Goal: Task Accomplishment & Management: Use online tool/utility

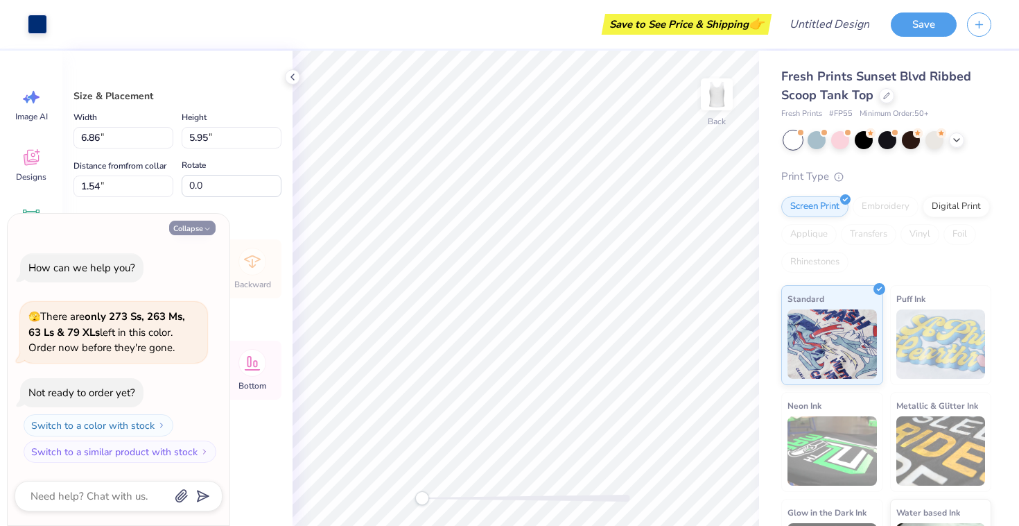
click at [199, 232] on button "Collapse" at bounding box center [192, 228] width 46 height 15
type textarea "x"
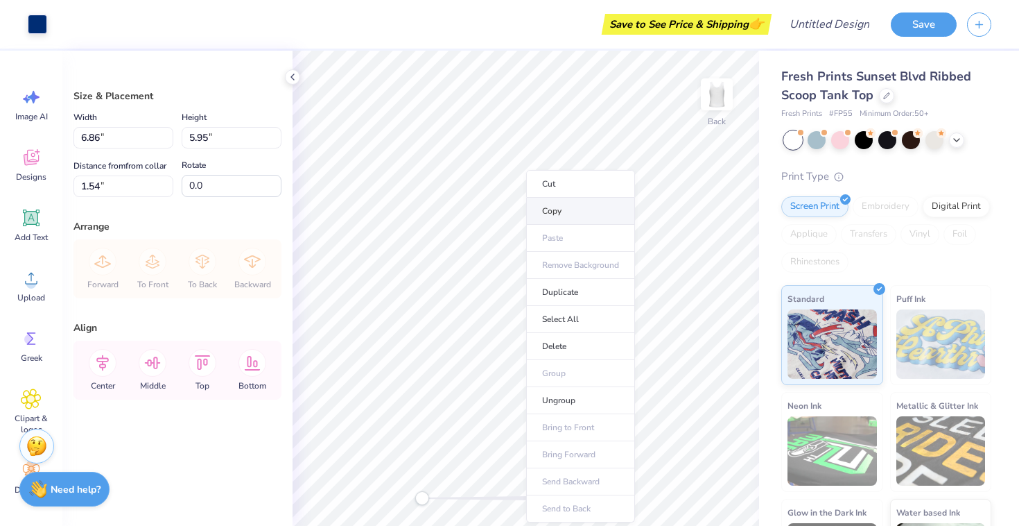
click at [559, 214] on li "Copy" at bounding box center [580, 211] width 109 height 27
click at [568, 404] on li "Ungroup" at bounding box center [595, 400] width 109 height 27
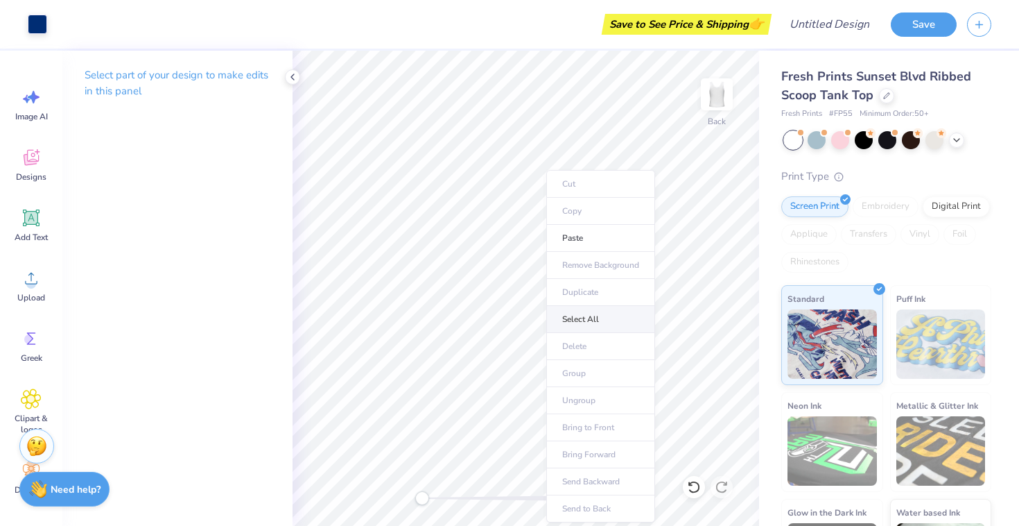
click at [547, 313] on li "Select All" at bounding box center [600, 319] width 109 height 27
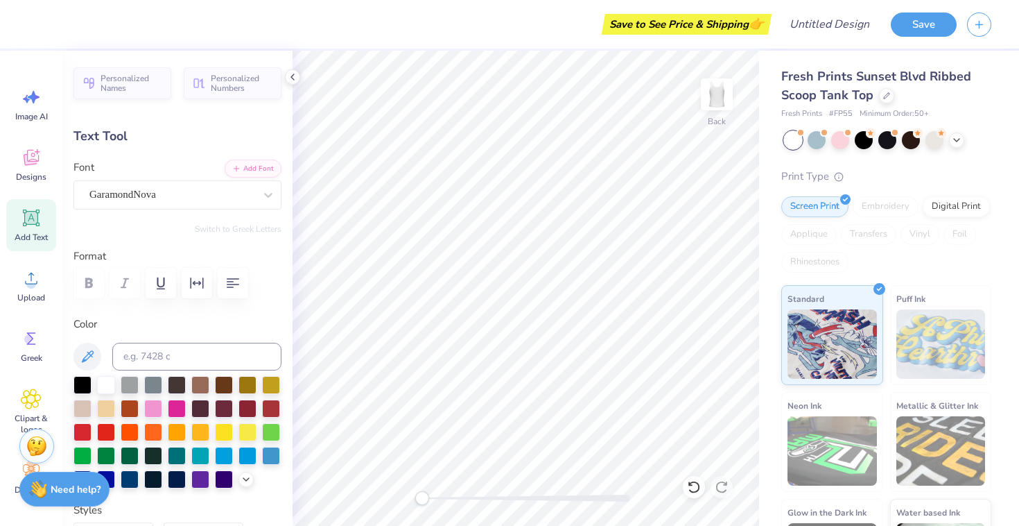
scroll to position [0, 3]
type textarea "HOMECOMING"
click at [205, 480] on div at bounding box center [200, 478] width 18 height 18
type input "3.47"
type input "1.35"
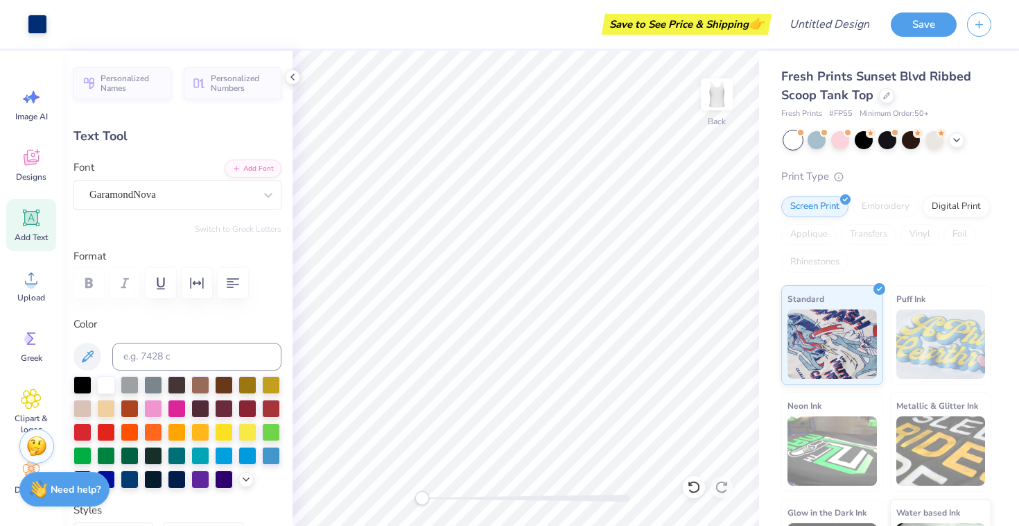
type input "1.54"
click at [201, 477] on div at bounding box center [200, 478] width 18 height 18
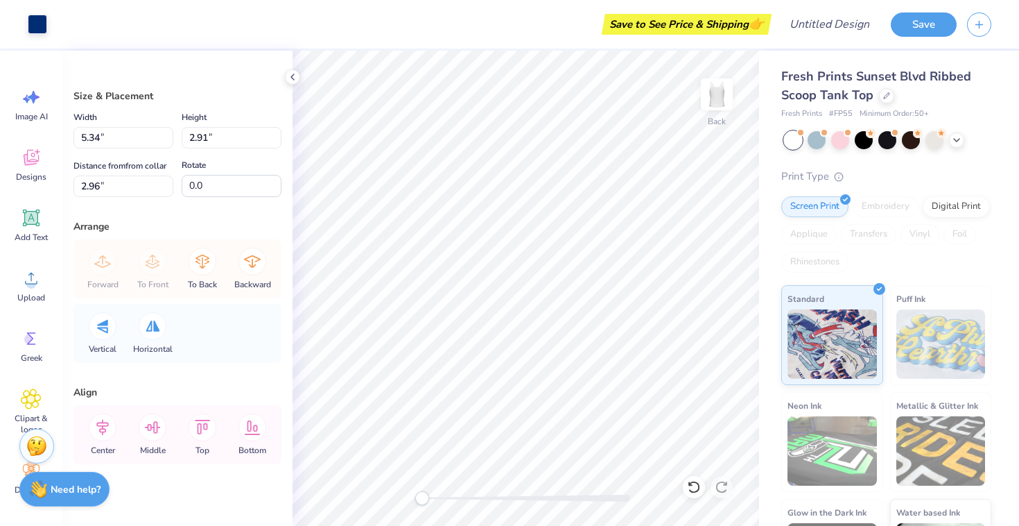
scroll to position [0, 0]
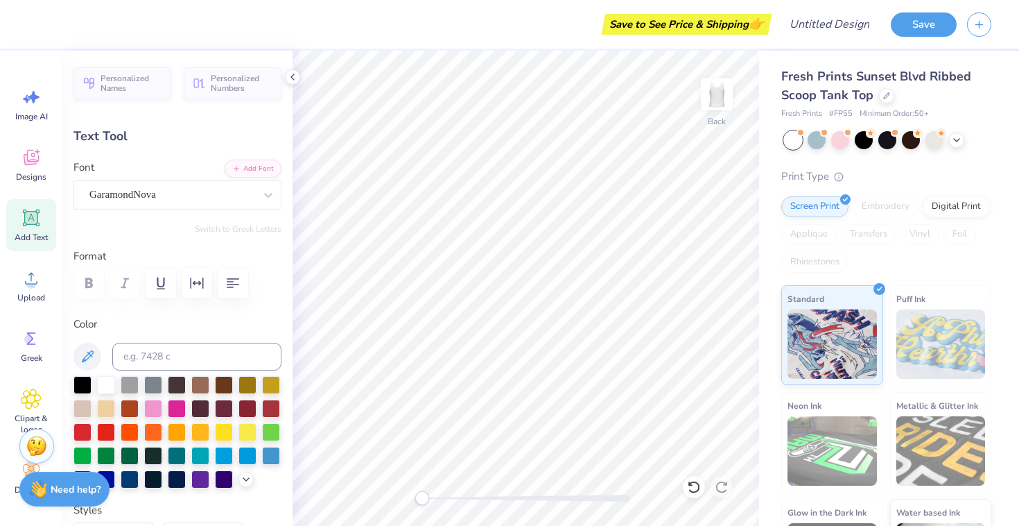
type textarea "DELTA GAMMA"
type input "3.97"
type input "0.77"
type input "5.88"
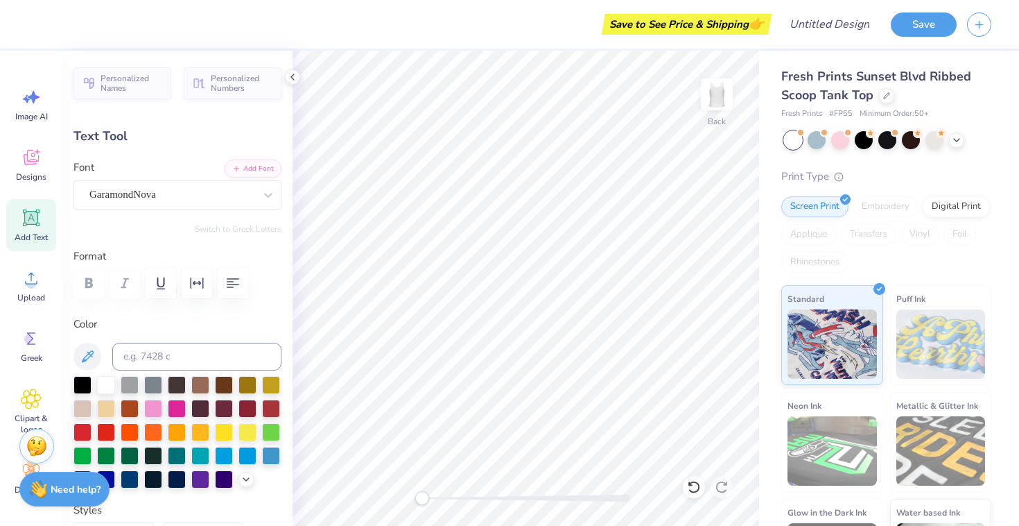
type textarea "FIJI"
type input "8.37"
type input "2.18"
type input "1.20"
type input "0.86"
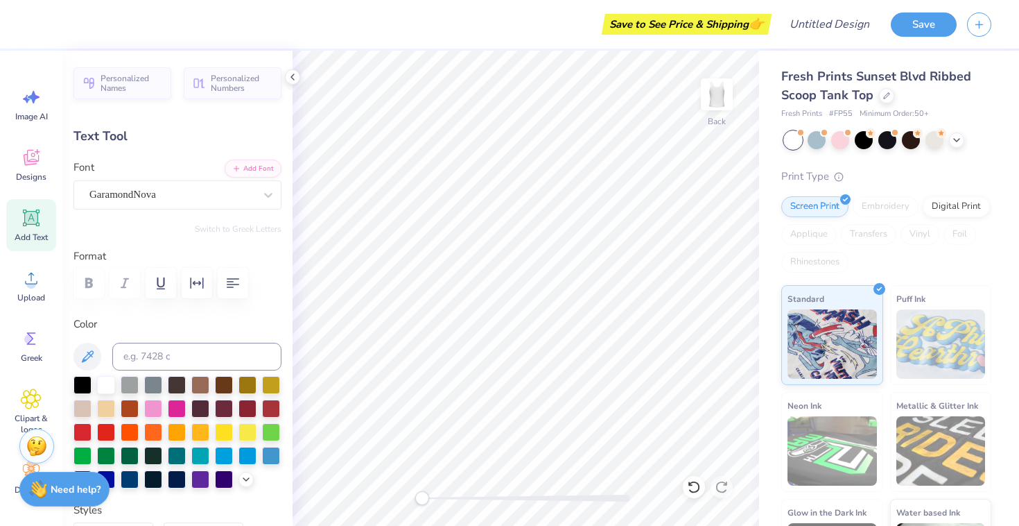
type input "0.55"
type input "5.98"
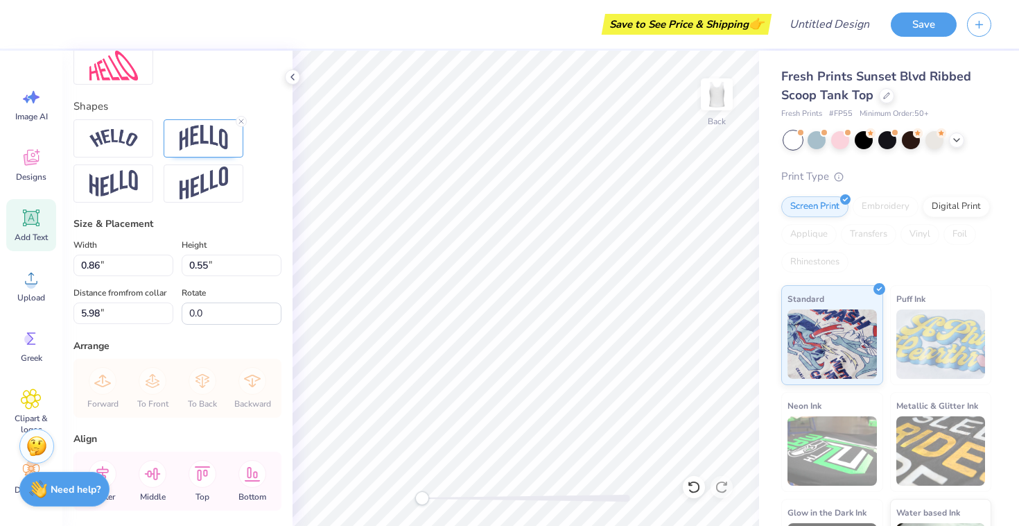
scroll to position [567, 0]
type input "0.87"
click at [168, 260] on input "0.87" at bounding box center [124, 264] width 100 height 21
type input "6.00"
click at [168, 260] on input "0.88" at bounding box center [124, 264] width 100 height 21
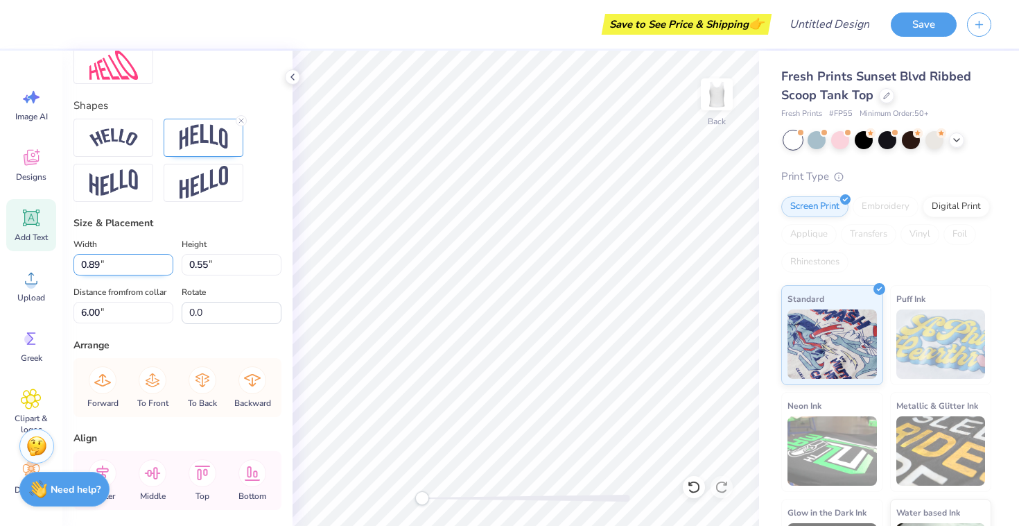
click at [168, 260] on input "0.89" at bounding box center [124, 264] width 100 height 21
click at [168, 260] on input "0.9" at bounding box center [124, 264] width 100 height 21
click at [168, 260] on input "0.91" at bounding box center [124, 264] width 100 height 21
click at [168, 260] on input "0.92" at bounding box center [124, 264] width 100 height 21
click at [168, 260] on input "0.93" at bounding box center [124, 264] width 100 height 21
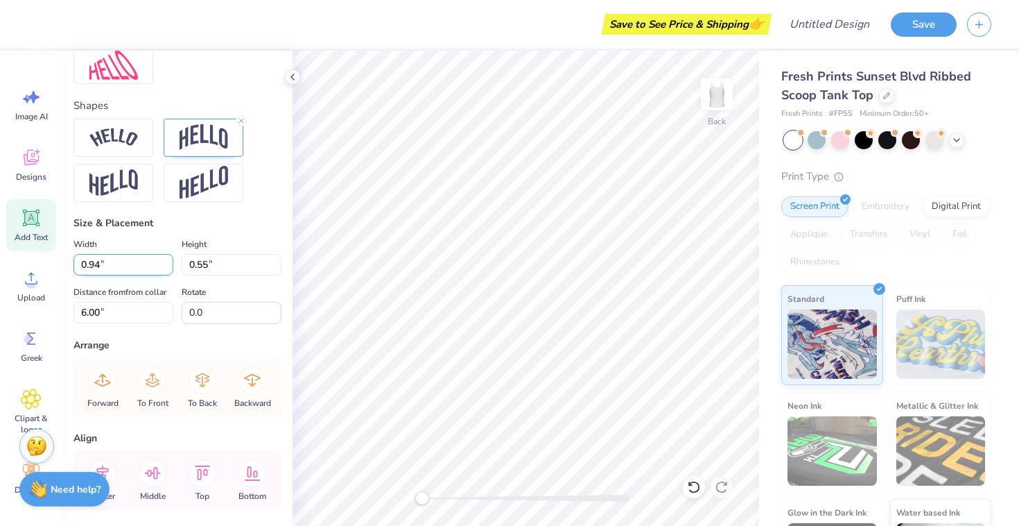
click at [168, 260] on input "0.94" at bounding box center [124, 264] width 100 height 21
click at [168, 260] on input "0.95" at bounding box center [124, 264] width 100 height 21
type input "1.59"
click at [168, 260] on input "1.59" at bounding box center [124, 264] width 100 height 21
type input "0.56"
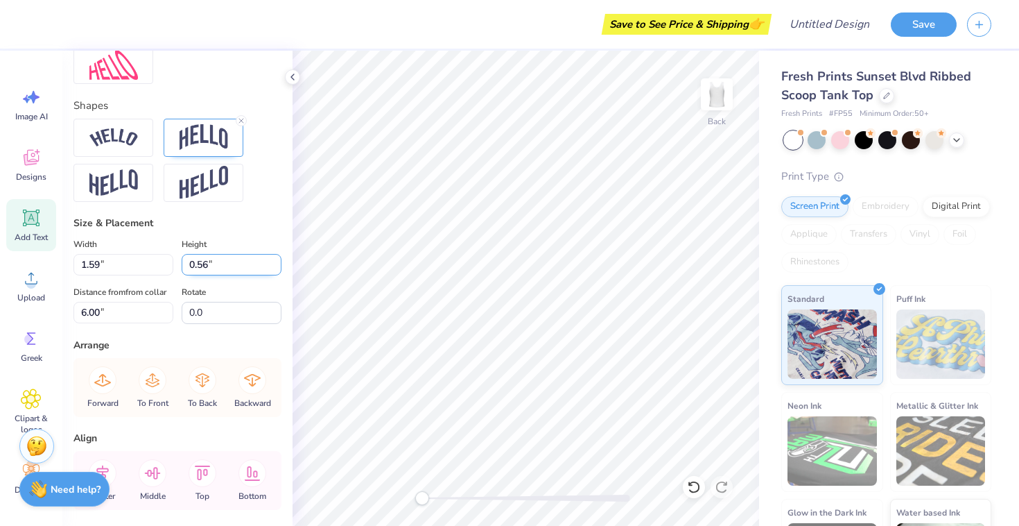
type input "5.76"
click at [275, 261] on input "0.62" at bounding box center [232, 264] width 100 height 21
click at [275, 261] on input "0.63" at bounding box center [232, 264] width 100 height 21
click at [275, 261] on input "0.64" at bounding box center [232, 264] width 100 height 21
click at [275, 261] on input "0.65" at bounding box center [232, 264] width 100 height 21
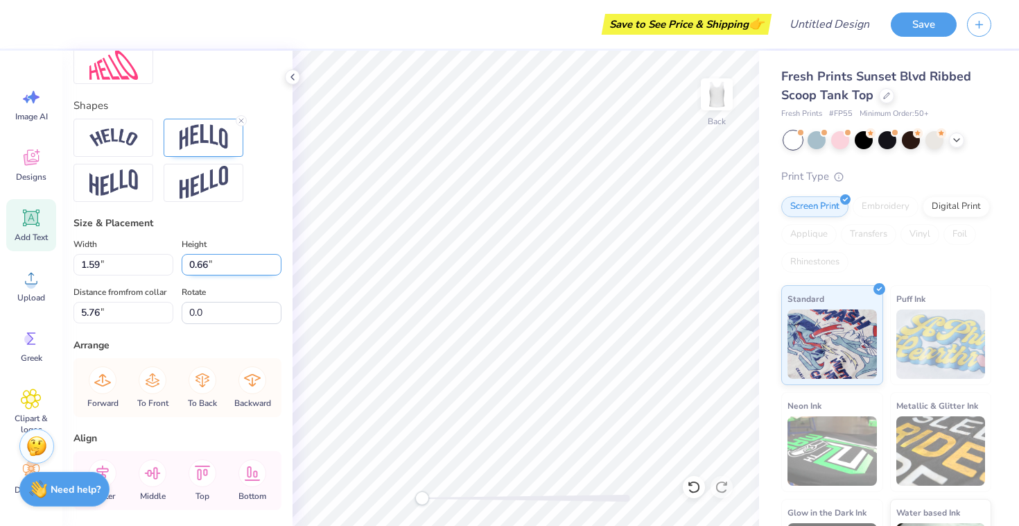
click at [275, 261] on input "0.66" at bounding box center [232, 264] width 100 height 21
click at [275, 261] on input "0.67" at bounding box center [232, 264] width 100 height 21
click at [275, 261] on input "0.68" at bounding box center [232, 264] width 100 height 21
click at [275, 261] on input "0.69" at bounding box center [232, 264] width 100 height 21
click at [275, 261] on input "1.25" at bounding box center [232, 264] width 100 height 21
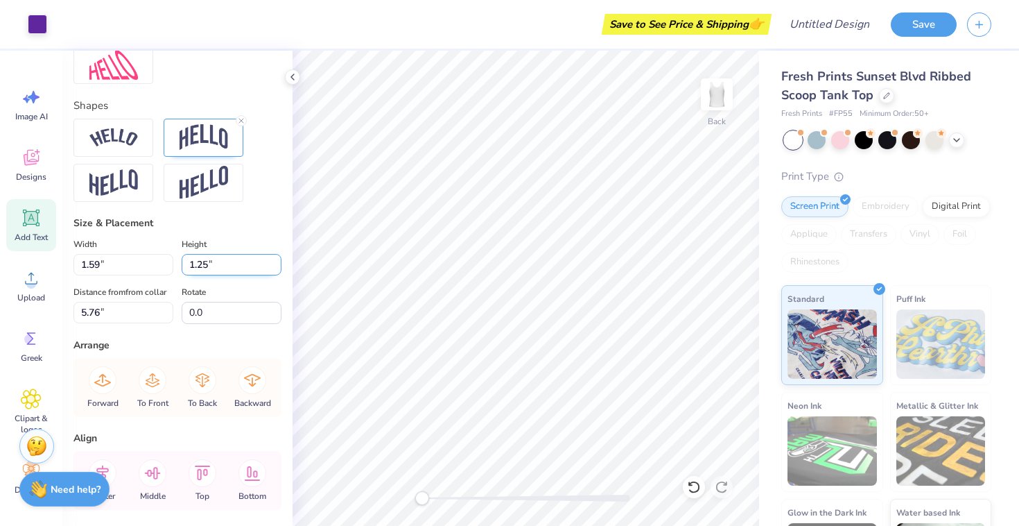
type input "1.03"
type input "0.82"
type input "0.36"
type input "7.13"
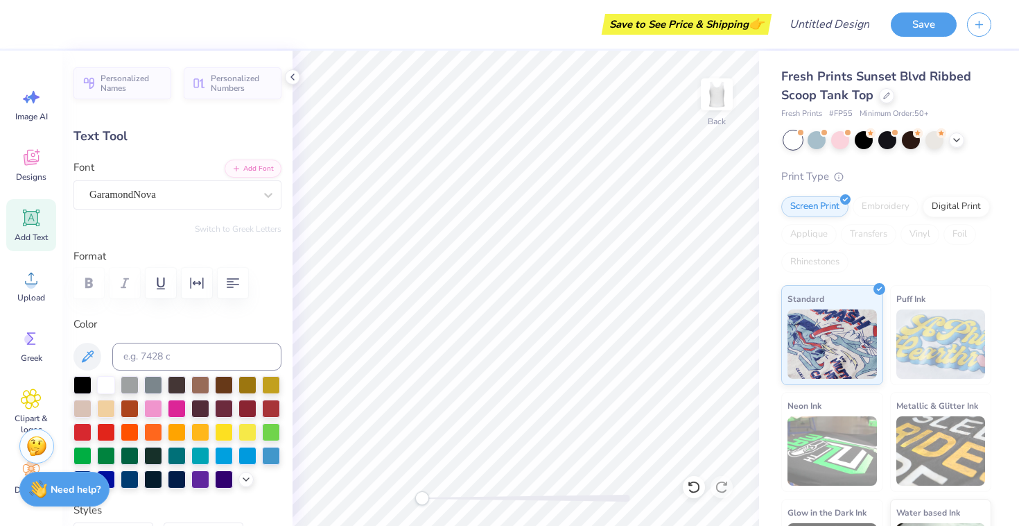
scroll to position [0, 0]
click at [197, 482] on div at bounding box center [200, 478] width 18 height 18
type textarea "2025"
type input "0.33"
type input "7.04"
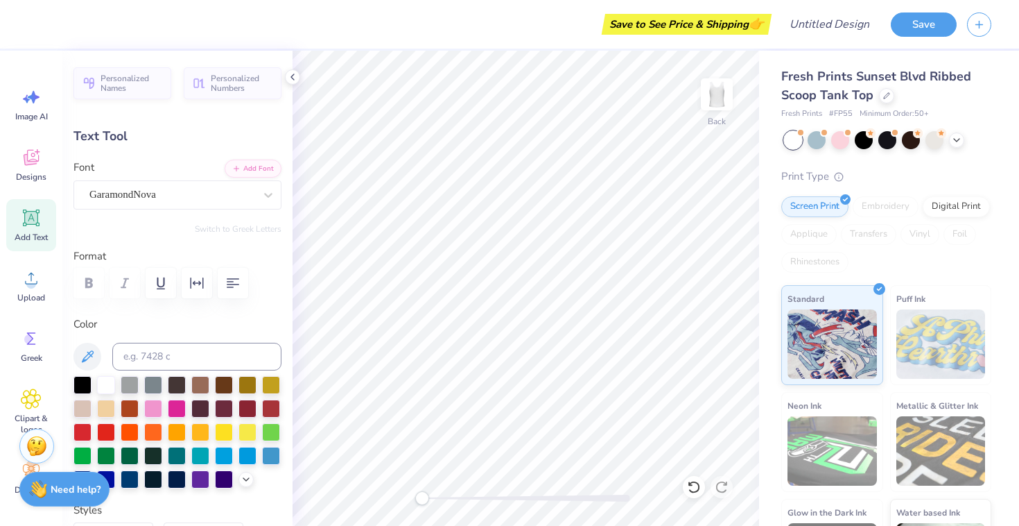
scroll to position [0, 4]
type textarea "HOMECOMING 2025"
type input "3.67"
type input "0.63"
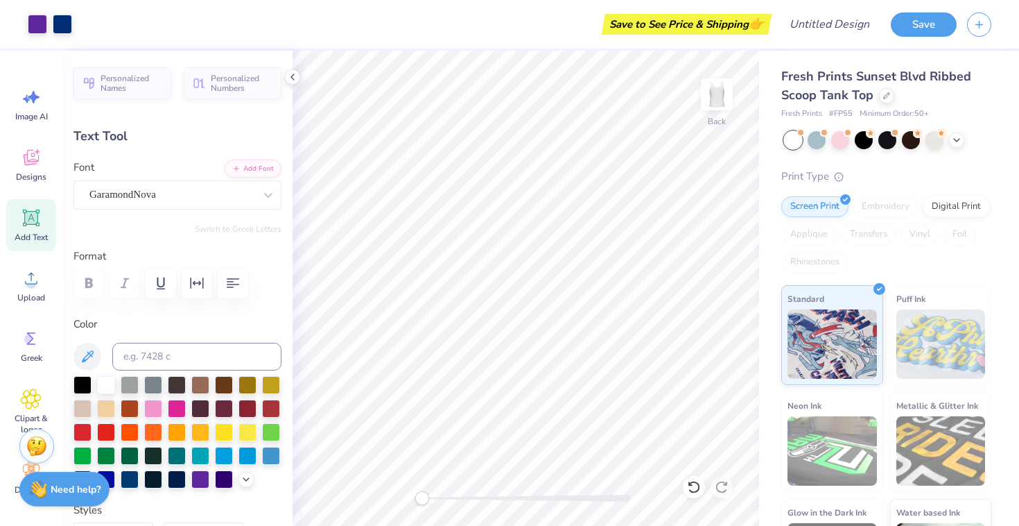
type input "6.94"
type input "8.37"
type input "2.18"
type input "1.20"
type input "1.59"
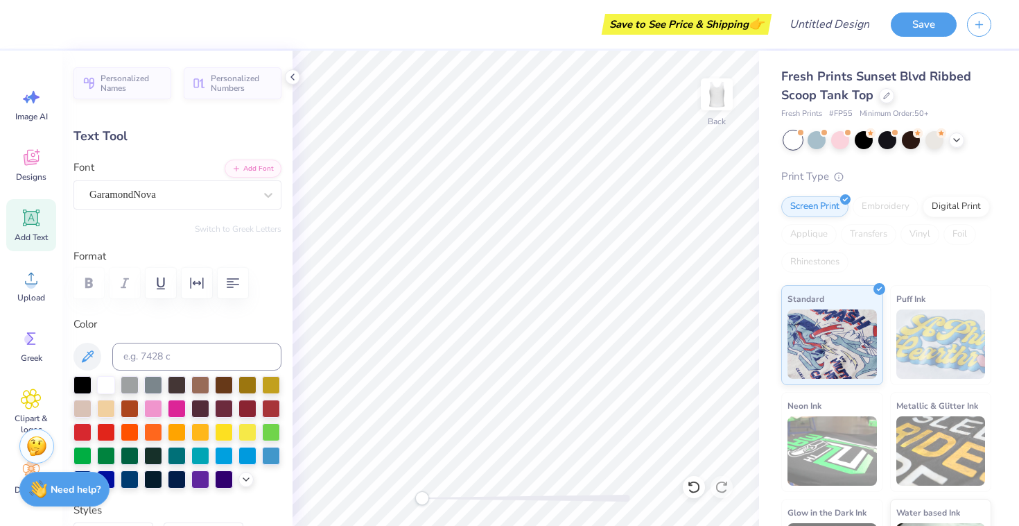
type input "1.03"
type input "6.00"
type input "3.67"
type input "0.63"
type input "6.94"
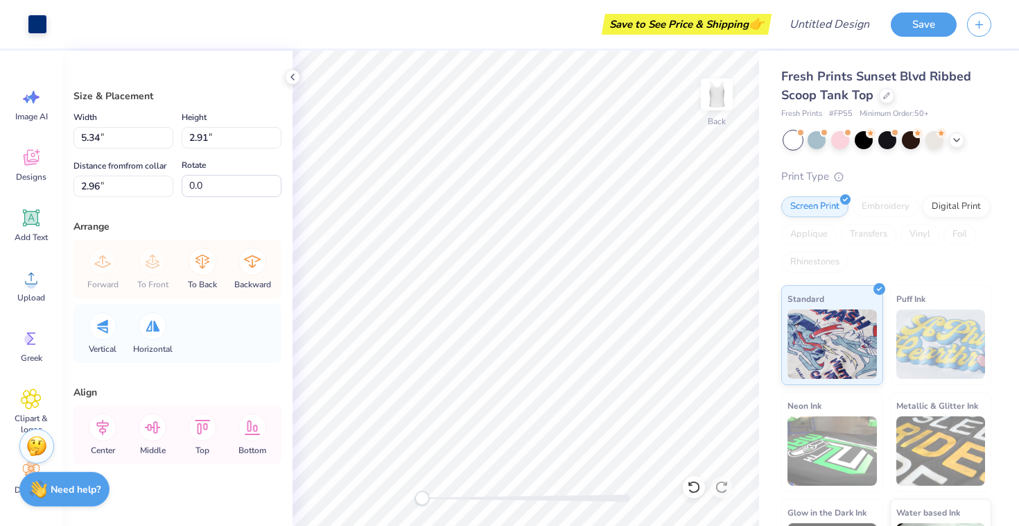
type input "6.62"
type input "3.61"
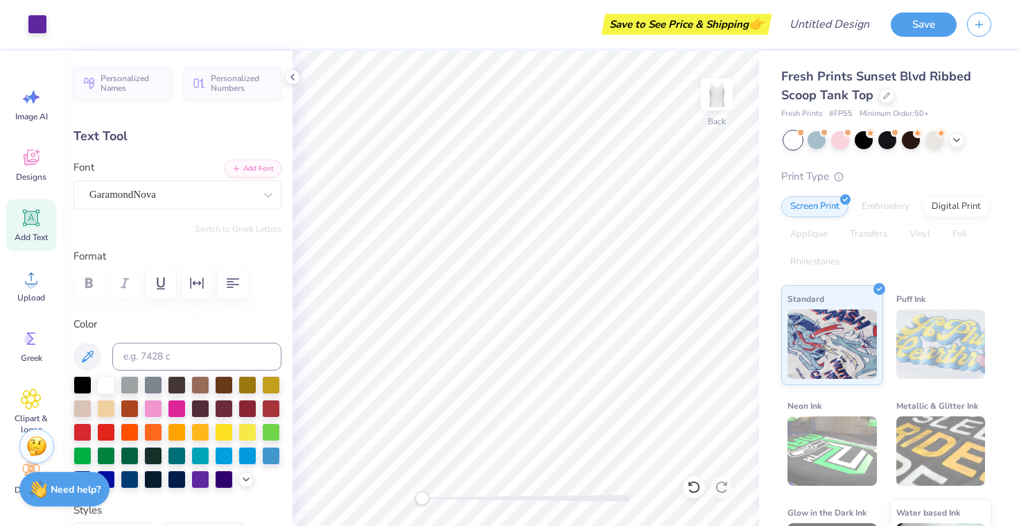
type input "3.67"
type input "0.63"
type input "7.14"
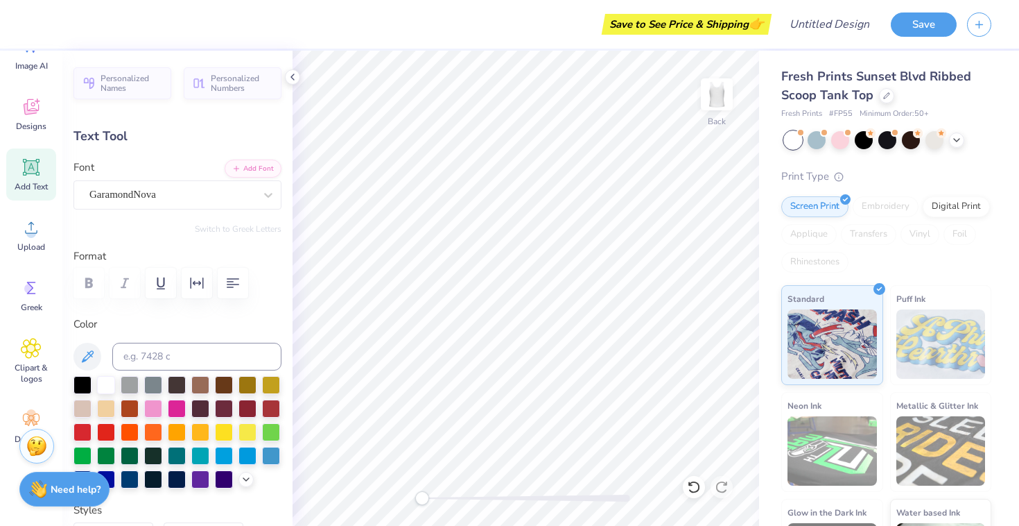
scroll to position [0, 3]
type input "8.37"
type input "2.18"
type input "1.80"
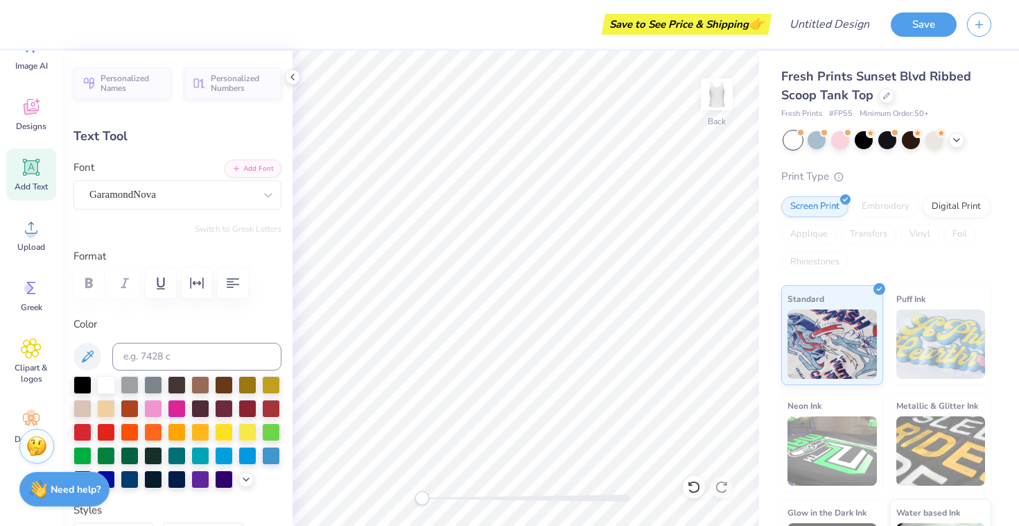
paste textarea "HOMECOMING 2025"
type textarea "HOMECOMING 2025"
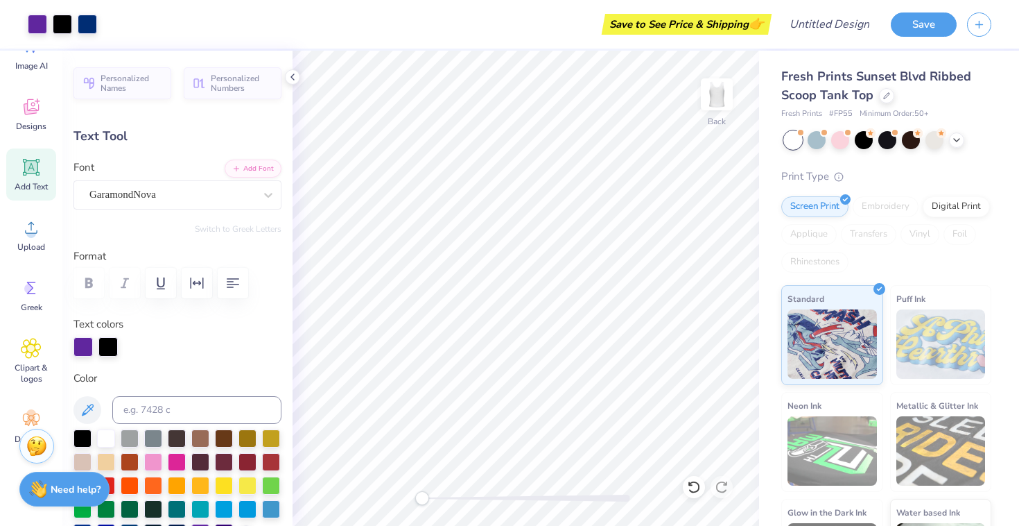
type input "8.95"
type input "2.08"
type input "1.85"
type textarea "HOMECOMING"
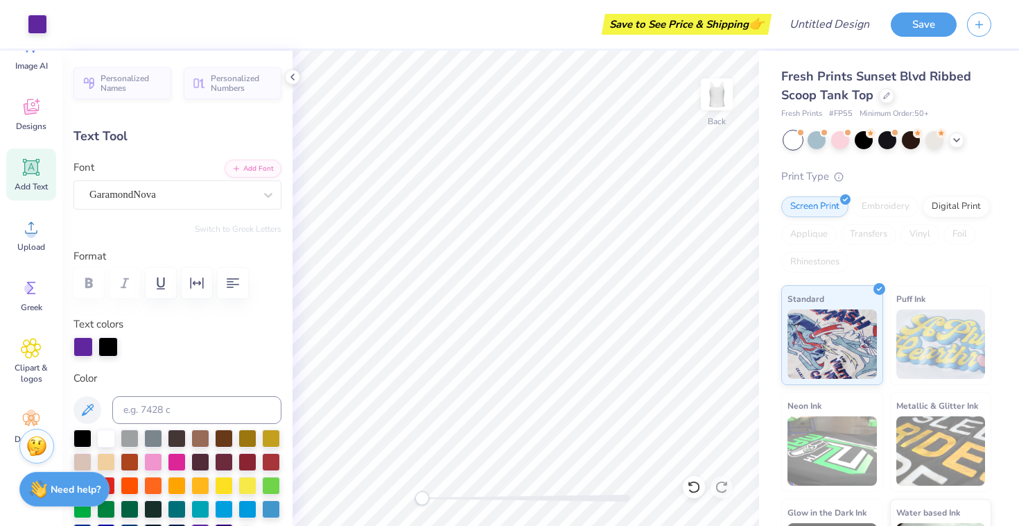
type input "1.59"
type input "1.03"
type input "6.60"
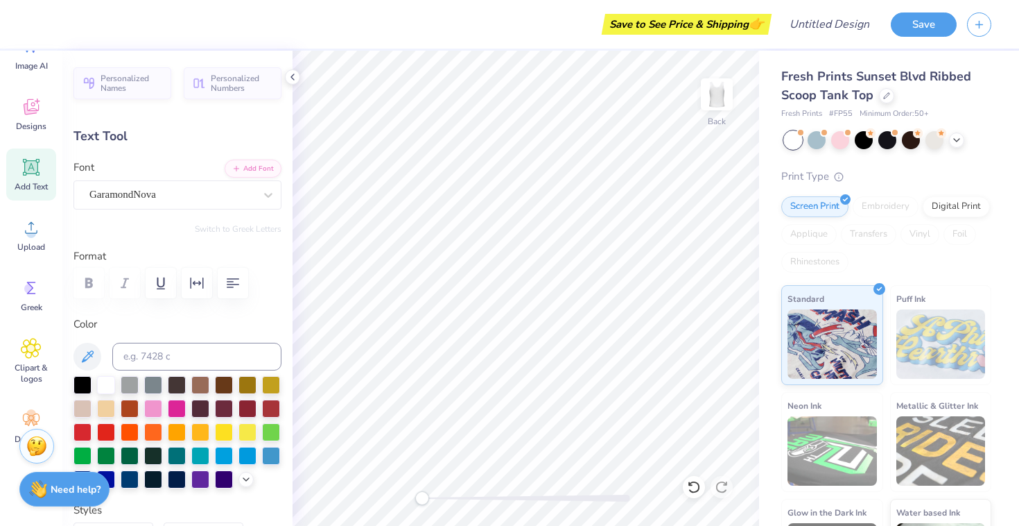
scroll to position [0, 5]
type textarea "DELTA GAMMA FIJI"
type input "3.67"
type input "0.63"
type input "7.34"
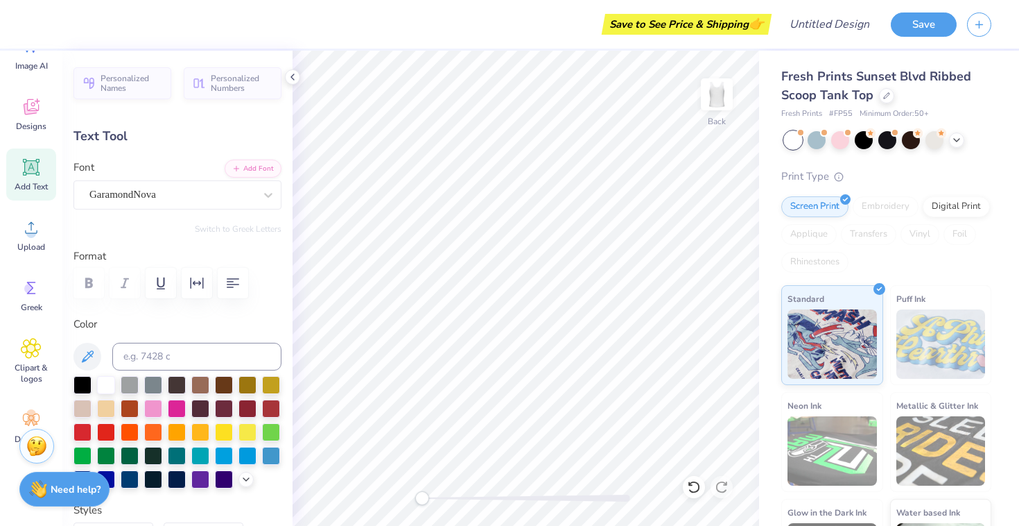
type input "8.95"
type input "1.61"
type input "6.31"
type textarea "2025"
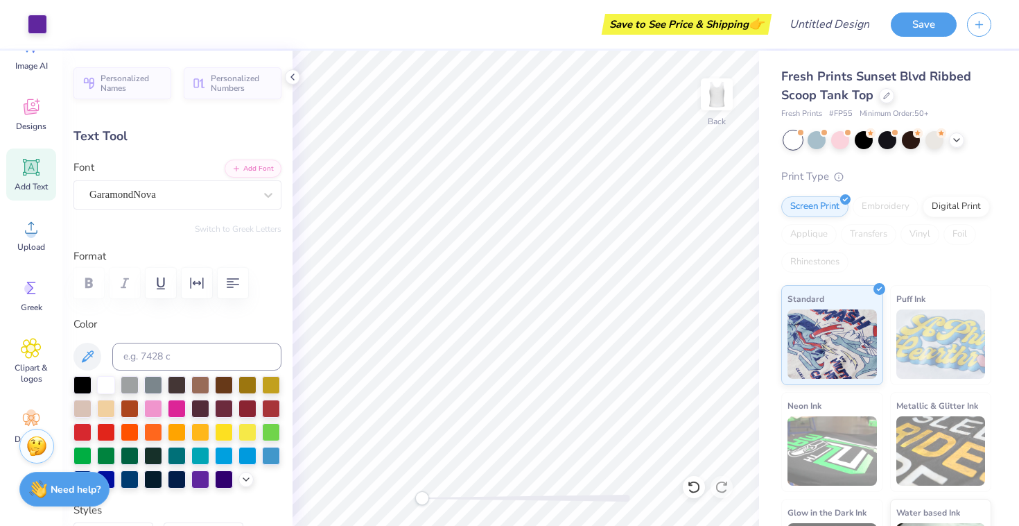
type input "0.82"
type input "0.35"
type input "7.96"
type input "8.95"
type input "1.61"
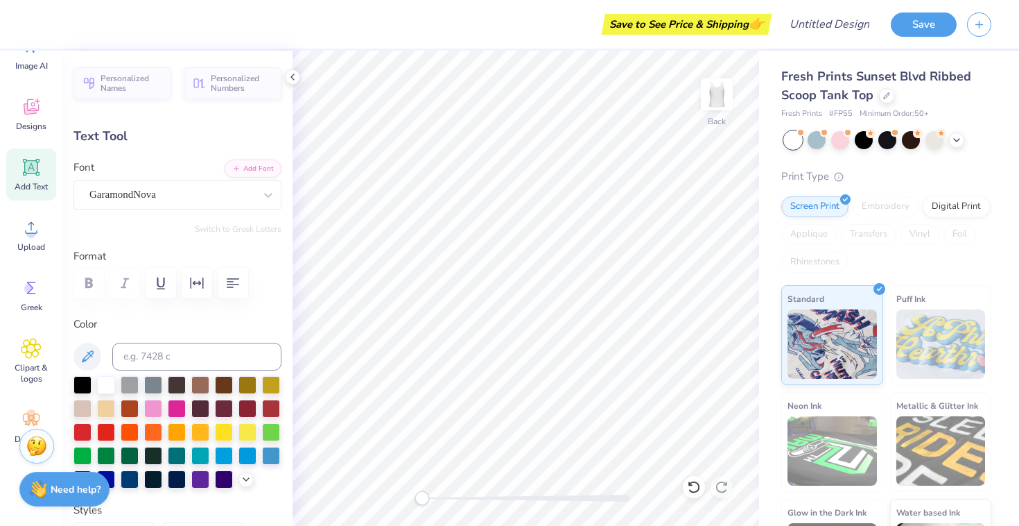
type input "6.00"
type textarea "DELTA GAMMA"
type input "7.12"
type input "1.31"
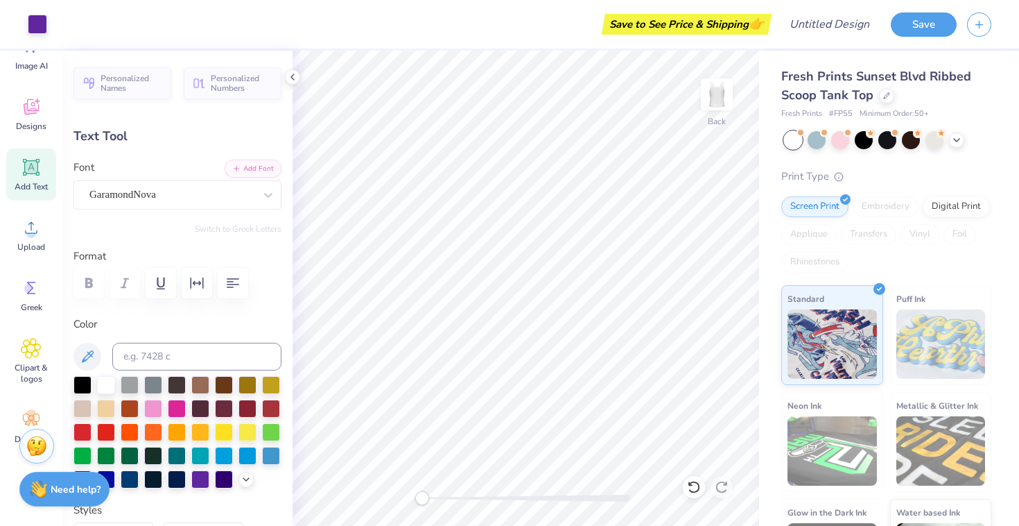
type input "6.21"
type input "0.82"
type input "0.35"
type input "3.57"
type input "7.12"
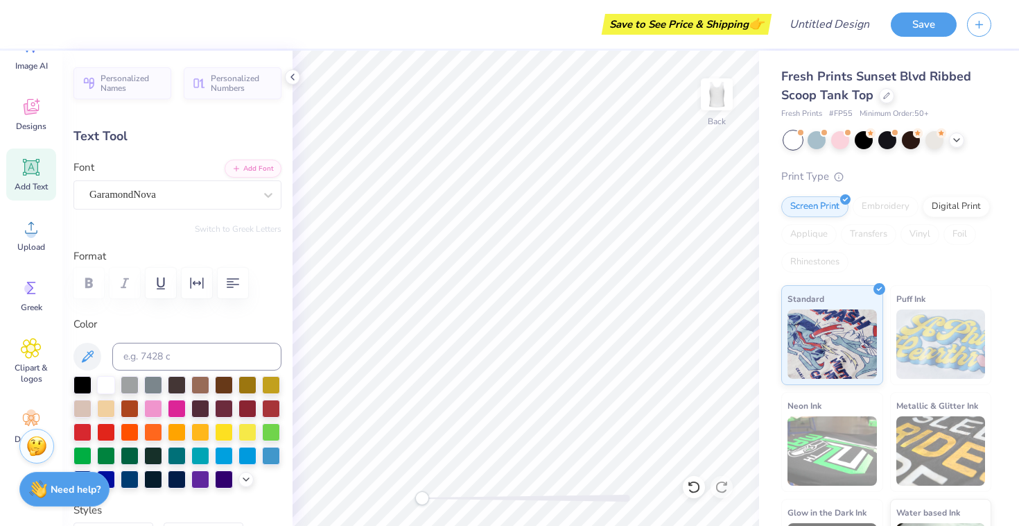
type input "1.31"
click at [602, 211] on li "Copy" at bounding box center [612, 211] width 109 height 27
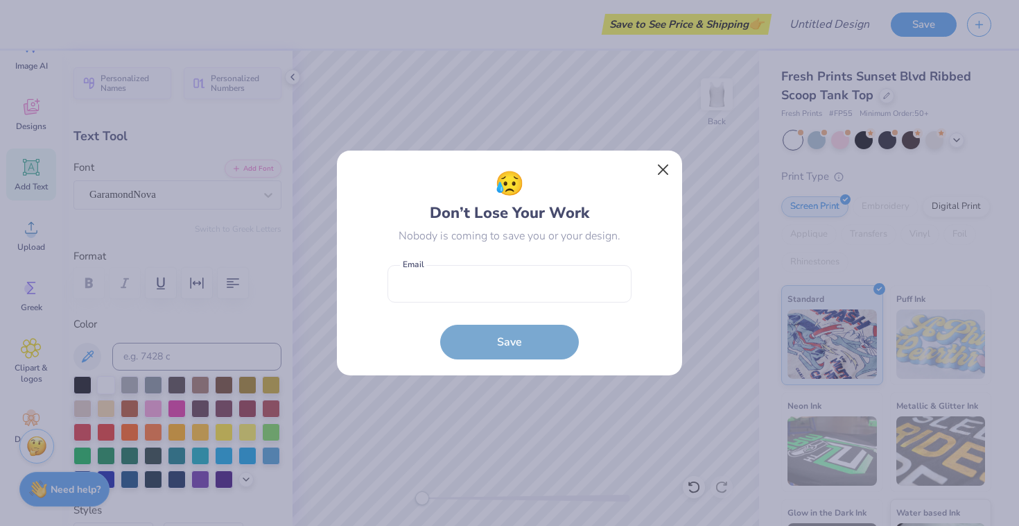
click at [659, 173] on button "Close" at bounding box center [663, 170] width 26 height 26
click at [661, 168] on div "😥 Don’t Lose Your Work Nobody is coming to save you or your design. Email is a …" at bounding box center [509, 263] width 1019 height 526
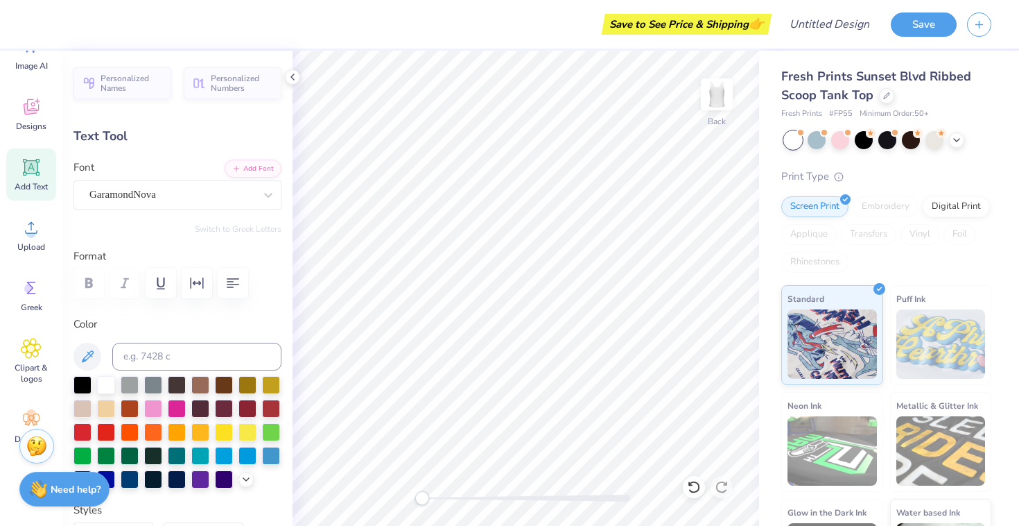
scroll to position [0, 3]
type input "8.91"
type textarea "DELTA AMMA"
type textarea "A"
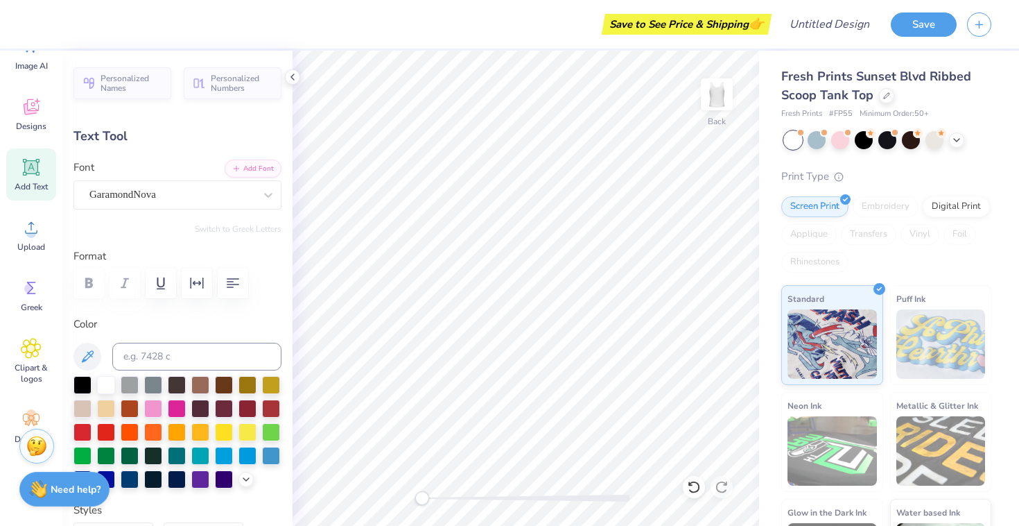
type textarea "a"
type textarea "And"
type input "1.86"
type input "0.87"
type input "9.06"
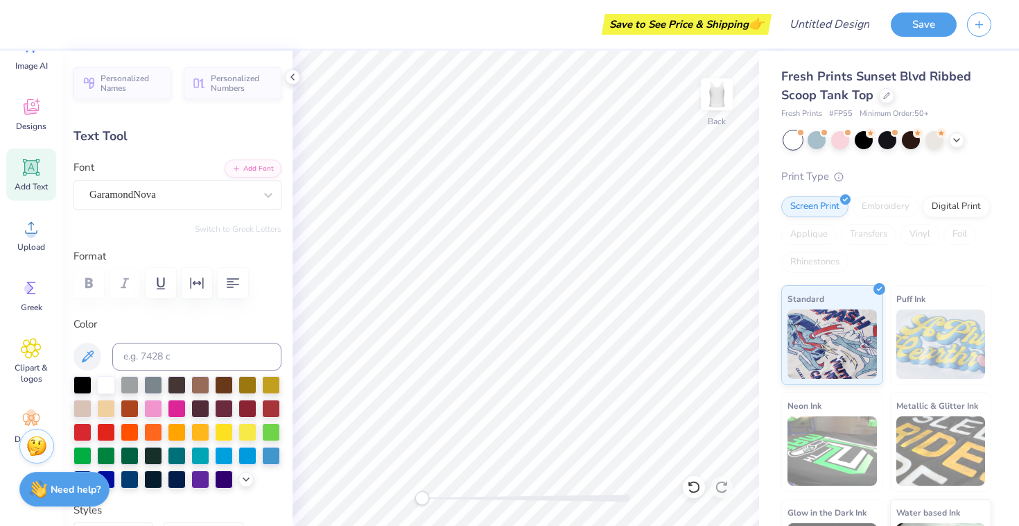
type input "7.12"
type input "1.31"
type input "6.54"
type input "1.86"
type input "0.87"
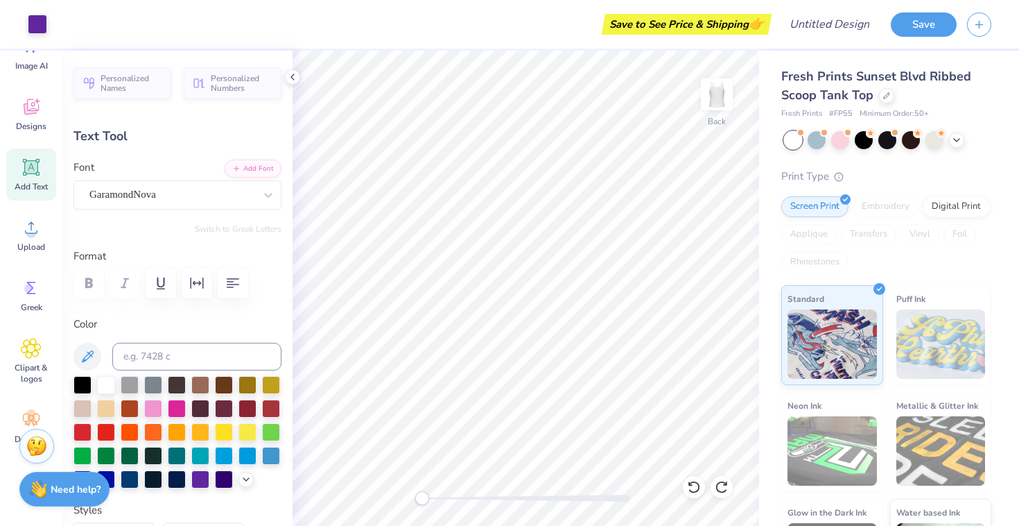
type input "9.54"
type textarea "FIJI"
type input "7.87"
type input "1.56"
type input "1.01"
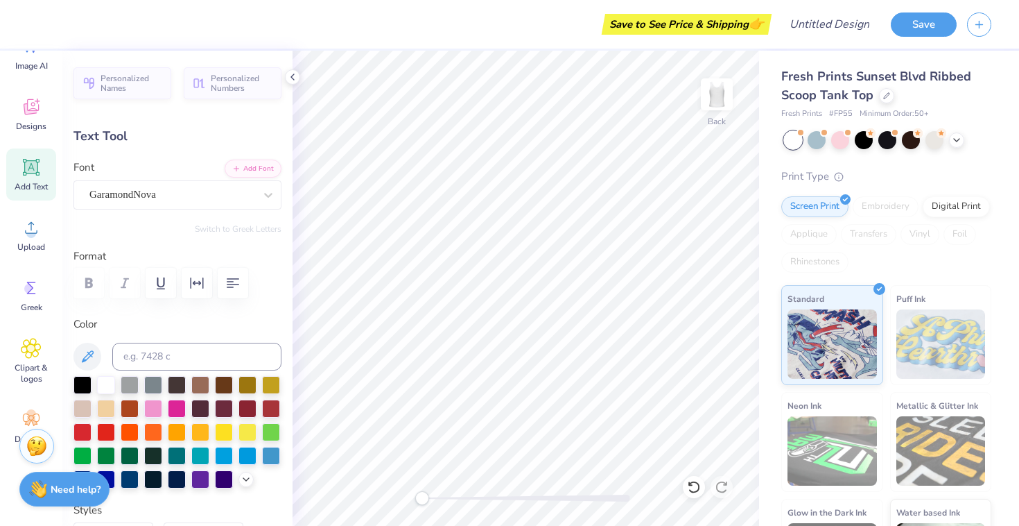
type input "9.48"
type input "1.86"
type input "0.87"
type input "8.29"
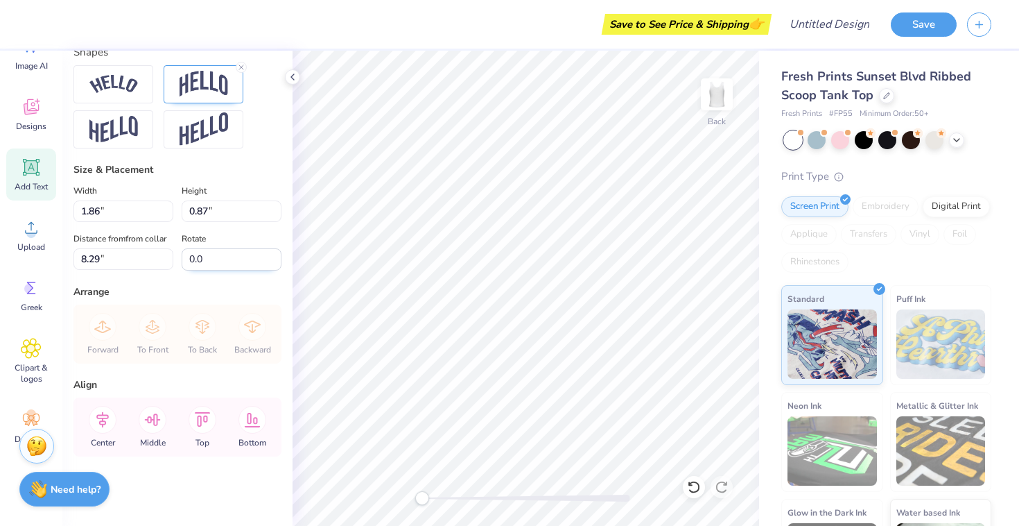
scroll to position [620, 0]
drag, startPoint x: 276, startPoint y: 215, endPoint x: 396, endPoint y: 135, distance: 144.0
click at [276, 215] on input "0.86" at bounding box center [232, 210] width 100 height 21
click at [276, 215] on input "0.85" at bounding box center [232, 210] width 100 height 21
click at [276, 215] on input "0.84" at bounding box center [232, 210] width 100 height 21
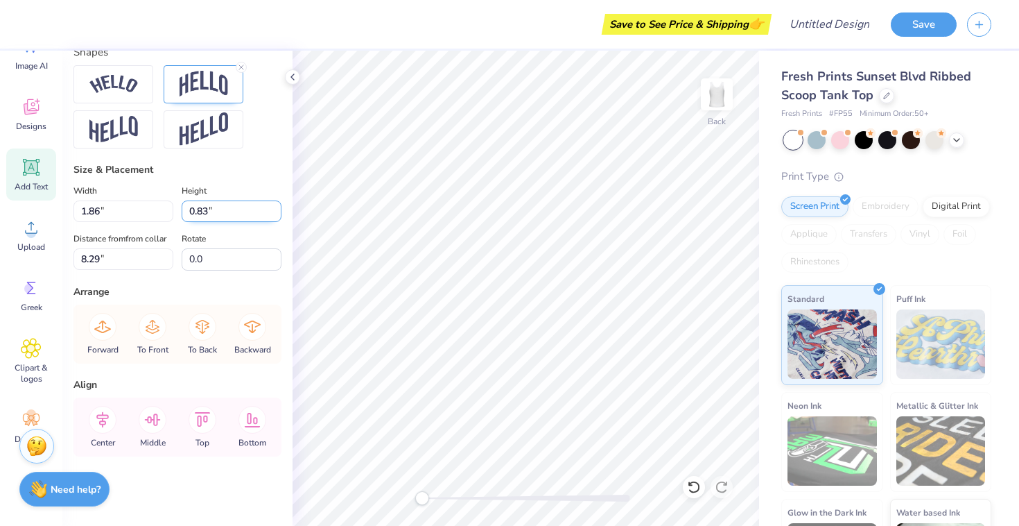
click at [276, 215] on input "0.83" at bounding box center [232, 210] width 100 height 21
click at [276, 215] on input "0.82" at bounding box center [232, 210] width 100 height 21
click at [276, 215] on input "0.81" at bounding box center [232, 210] width 100 height 21
click at [276, 215] on input "0.8" at bounding box center [232, 210] width 100 height 21
click at [276, 215] on input "0.79" at bounding box center [232, 210] width 100 height 21
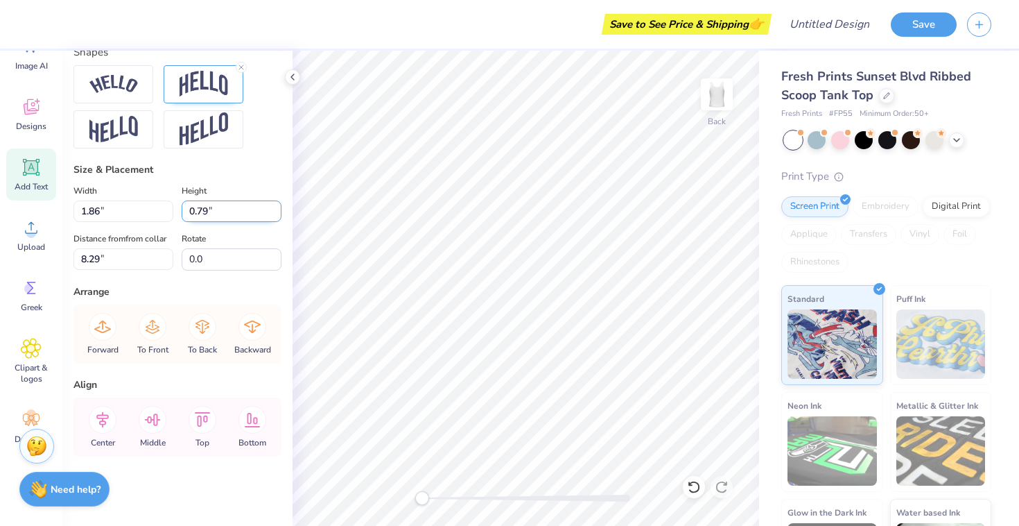
type input "0.78"
click at [276, 215] on input "0.78" at bounding box center [232, 210] width 100 height 21
type input "1.56"
type input "1.01"
type input "9.48"
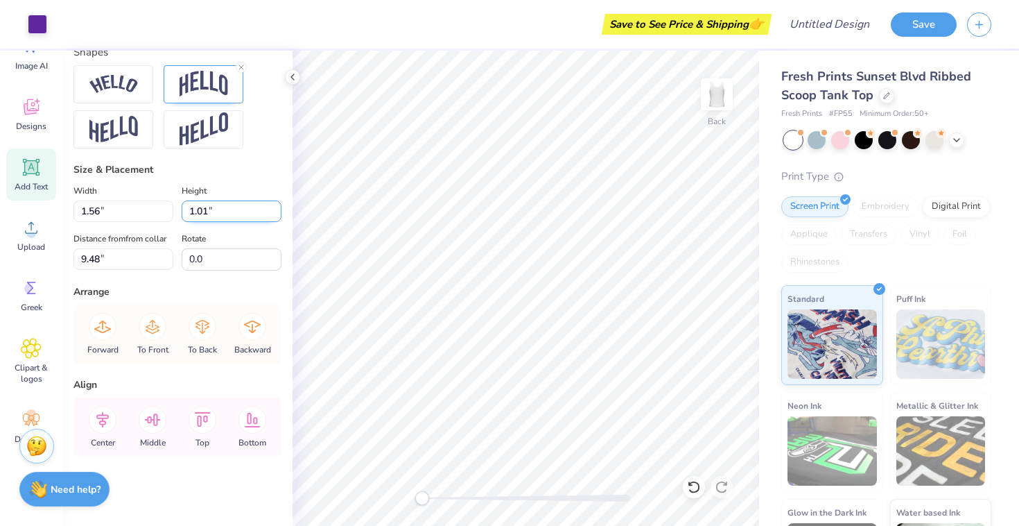
type input "0.82"
type input "0.35"
type input "3.57"
type input "7.12"
type input "1.31"
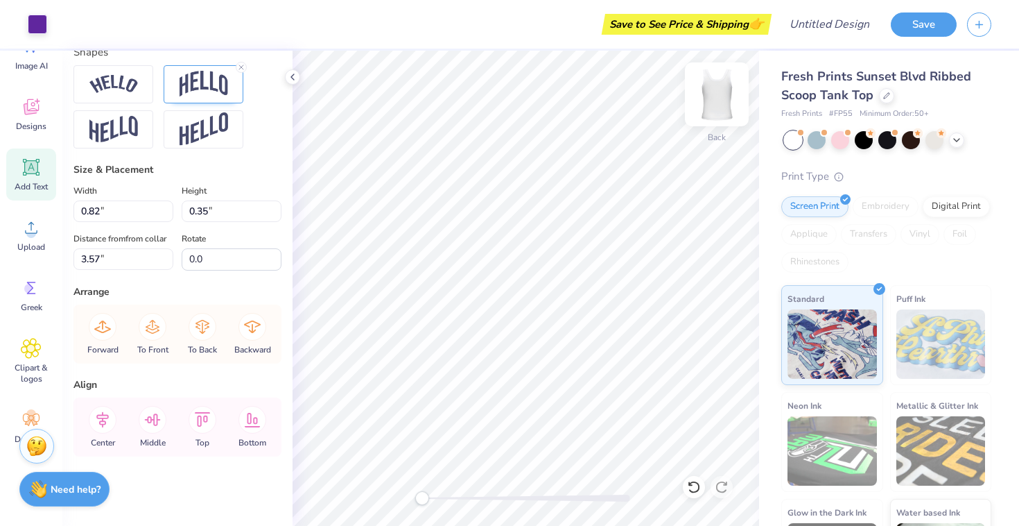
type input "6.54"
type input "1.86"
type input "0.87"
type input "8.29"
type textarea "X"
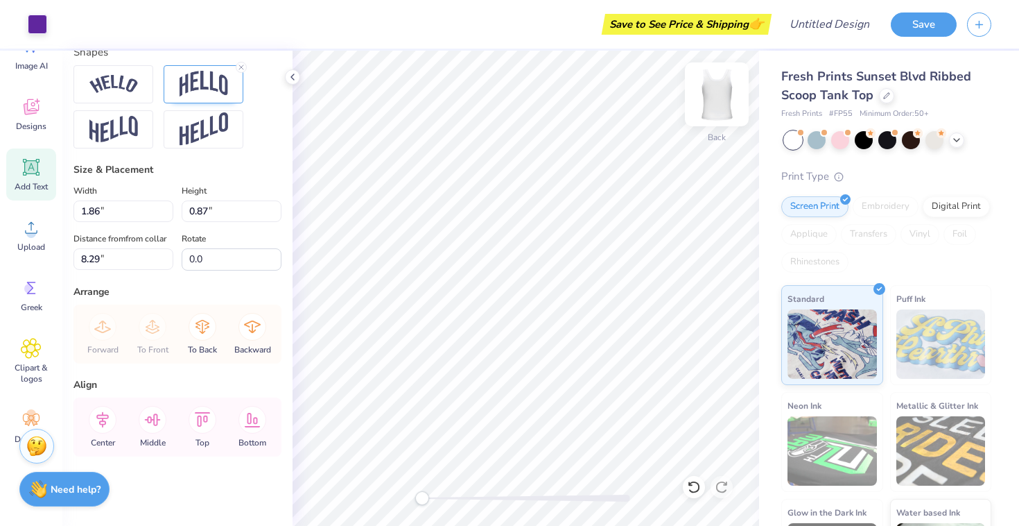
type input "1.56"
type input "1.01"
type input "9.48"
type input "0.69"
type input "0.73"
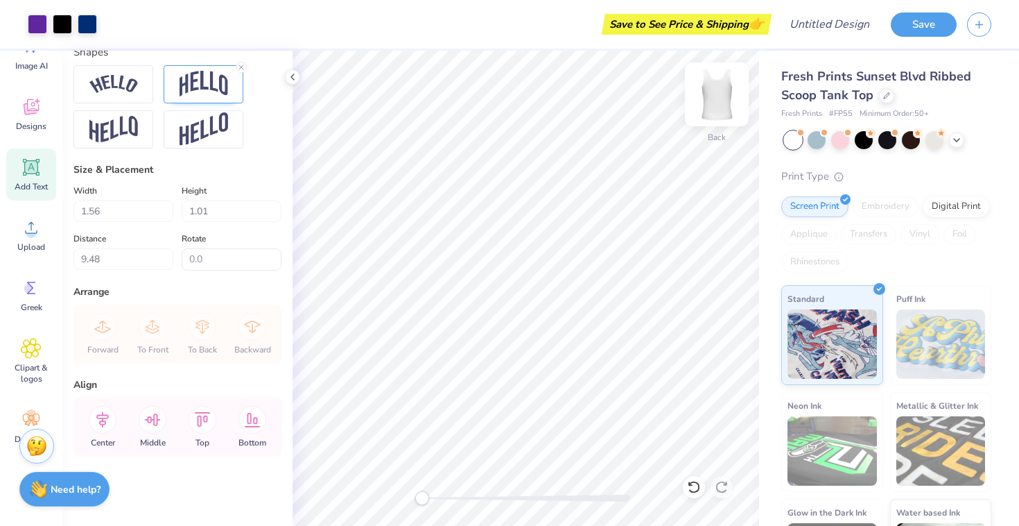
type input "8.37"
type input "0.82"
type input "0.35"
type input "1.44"
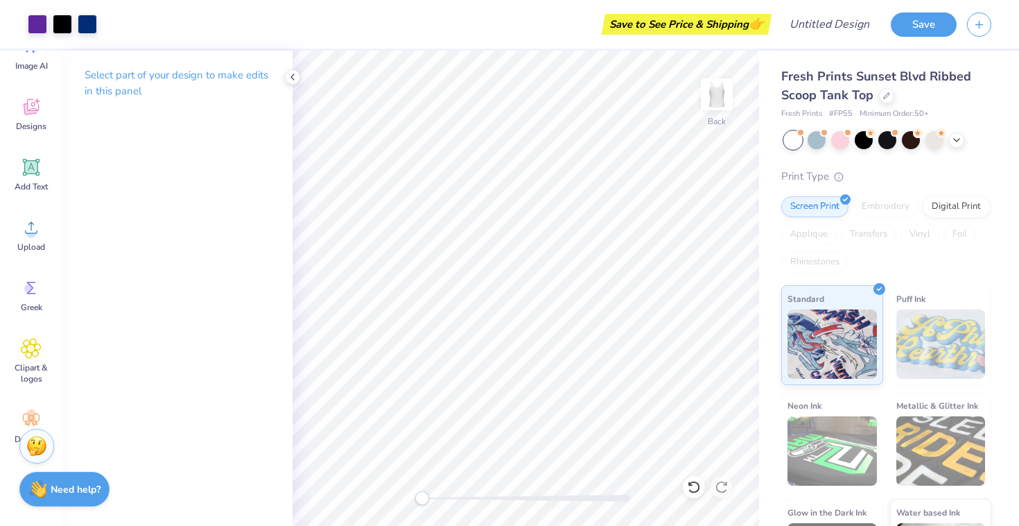
click at [278, 82] on div "Select part of your design to make edits in this panel" at bounding box center [177, 89] width 230 height 76
click at [293, 78] on icon at bounding box center [292, 76] width 11 height 11
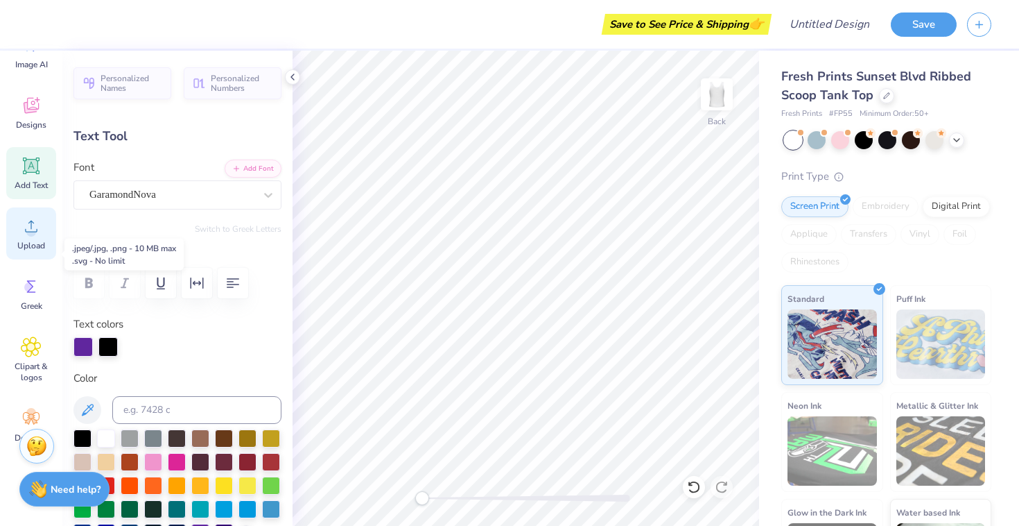
scroll to position [23, 0]
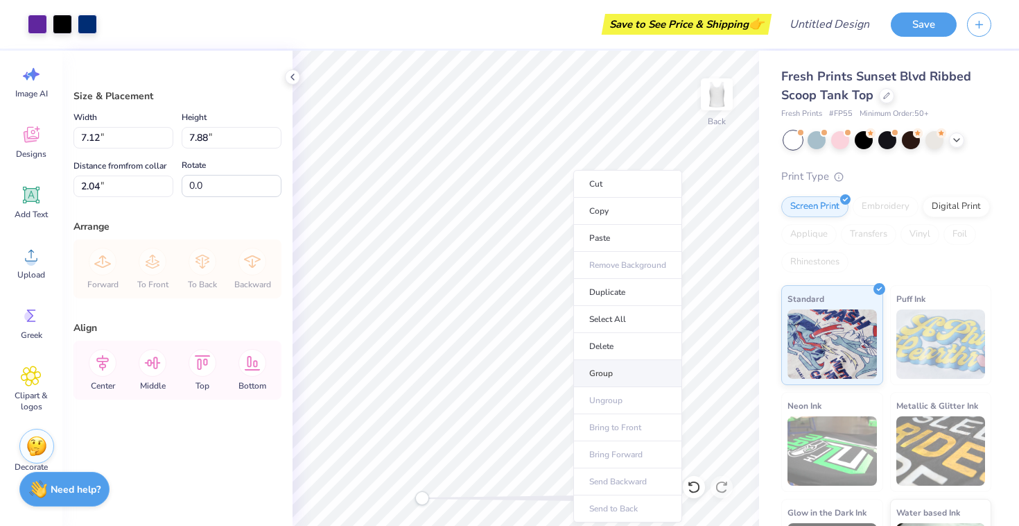
click at [596, 370] on li "Group" at bounding box center [627, 373] width 109 height 27
click at [607, 217] on li "Copy" at bounding box center [616, 211] width 109 height 27
click at [494, 12] on div "Save to See Price & Shipping 👉" at bounding box center [437, 24] width 661 height 49
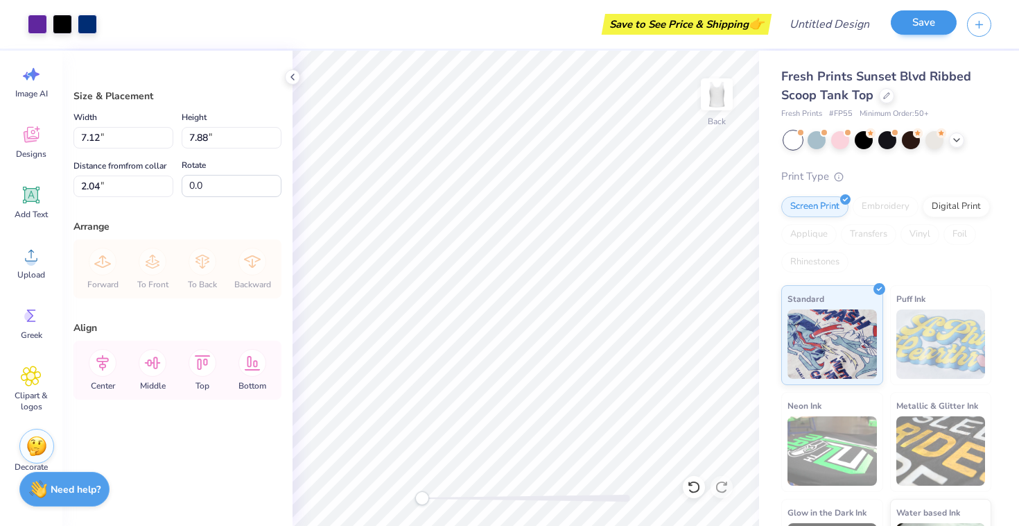
click at [930, 25] on button "Save" at bounding box center [924, 22] width 66 height 24
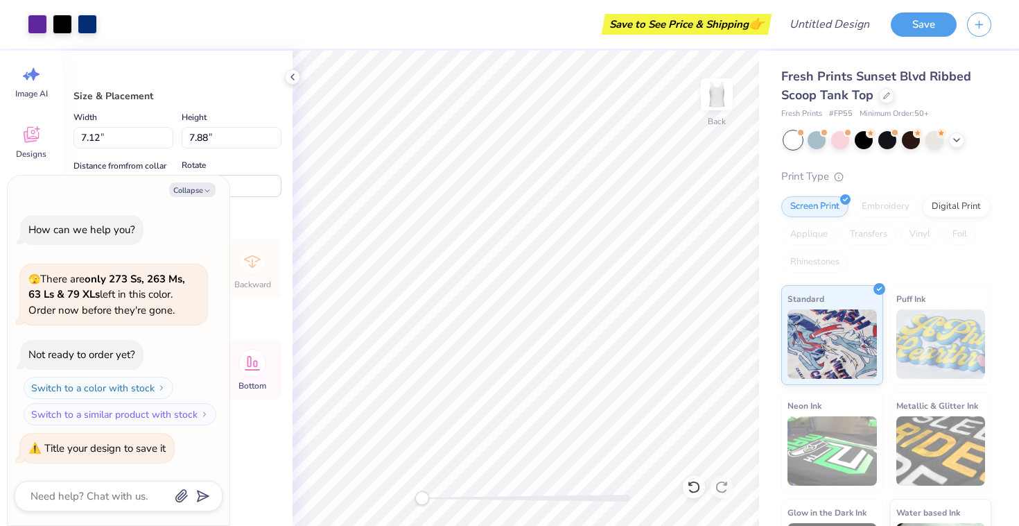
type textarea "x"
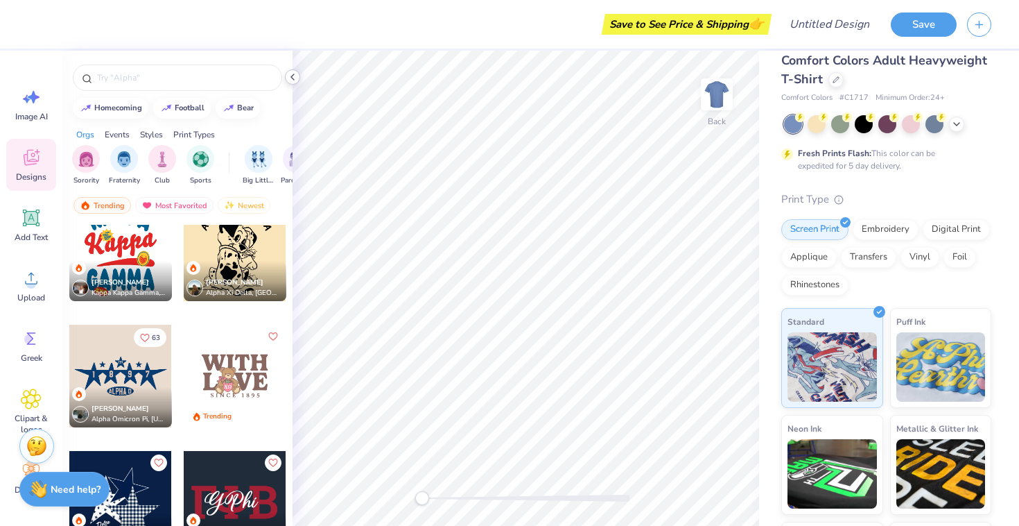
click at [295, 75] on icon at bounding box center [292, 76] width 11 height 11
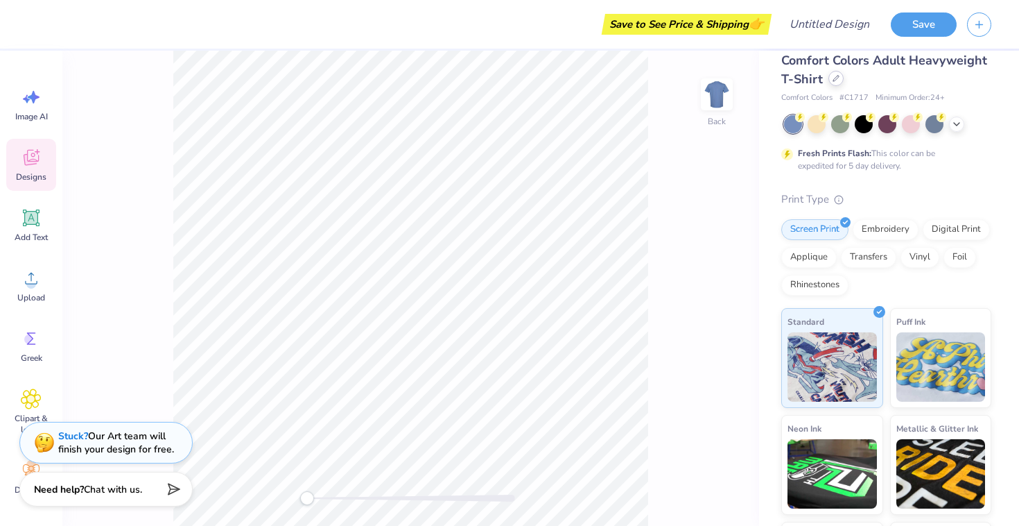
click at [835, 81] on icon at bounding box center [836, 78] width 7 height 7
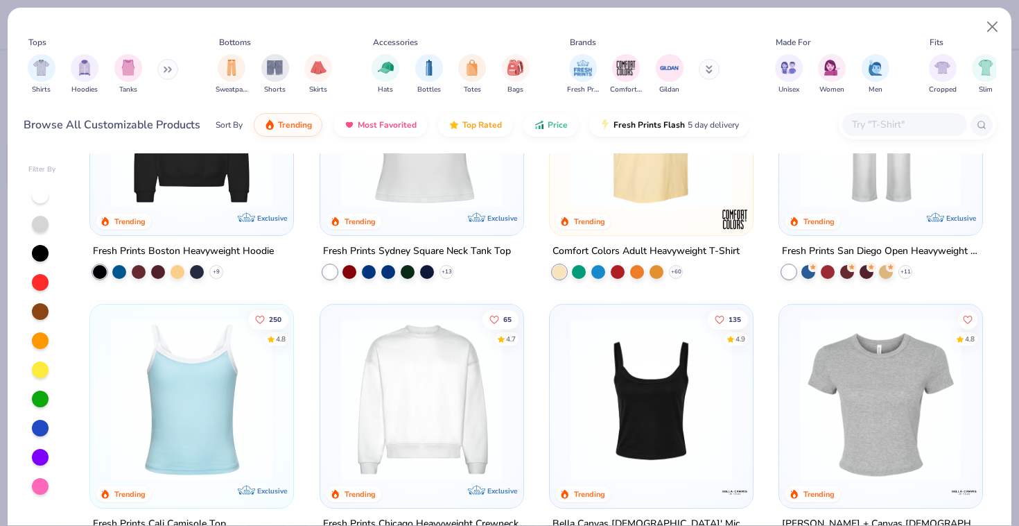
scroll to position [431, 0]
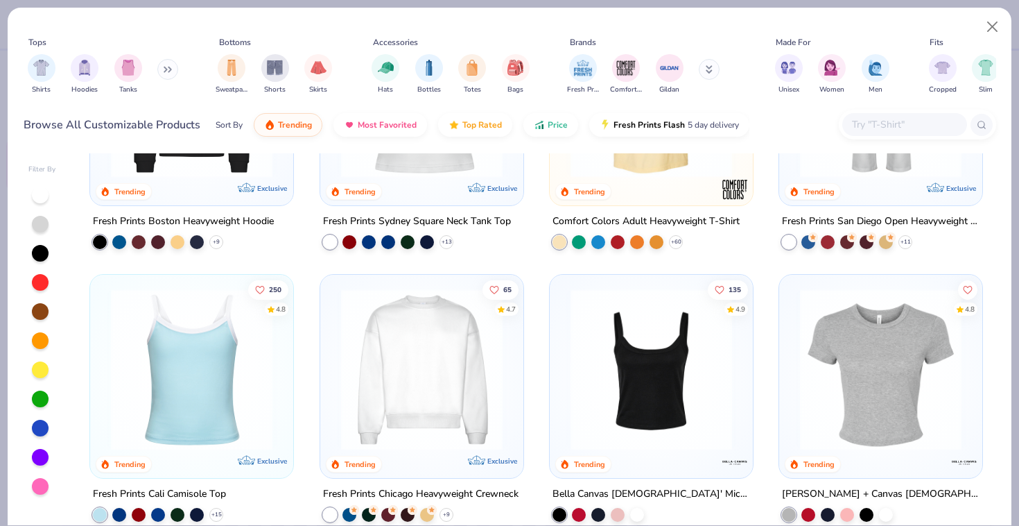
click at [409, 348] on img at bounding box center [421, 369] width 175 height 162
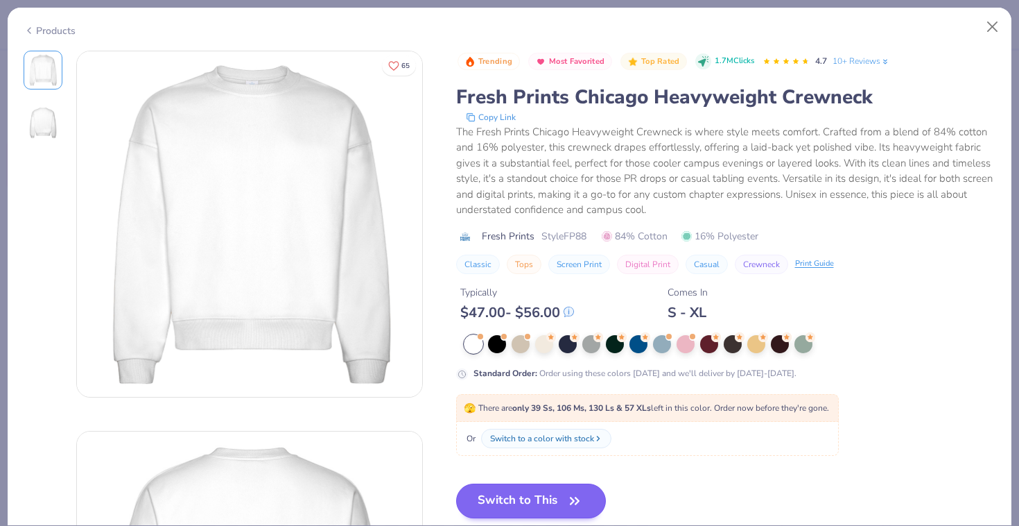
click at [528, 491] on button "Switch to This" at bounding box center [531, 500] width 150 height 35
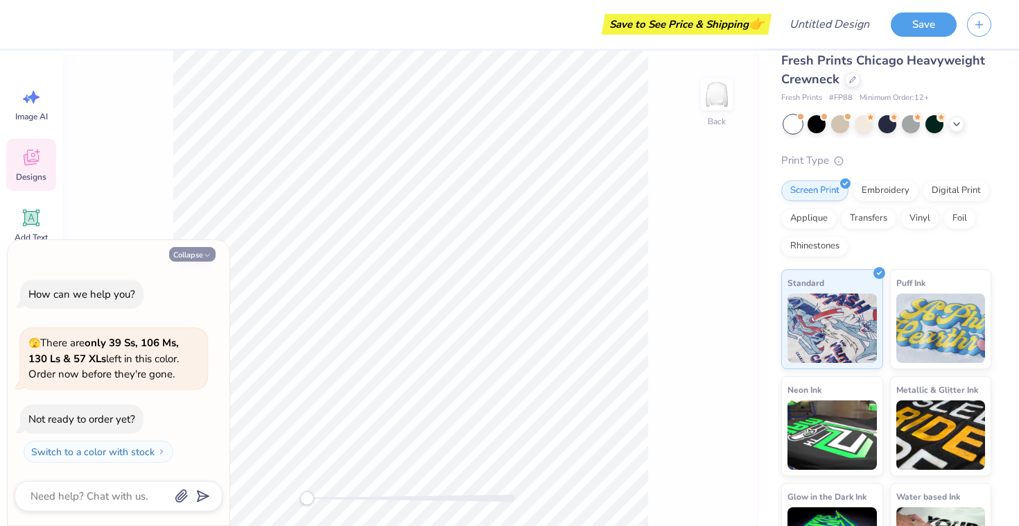
click at [193, 255] on button "Collapse" at bounding box center [192, 254] width 46 height 15
type textarea "x"
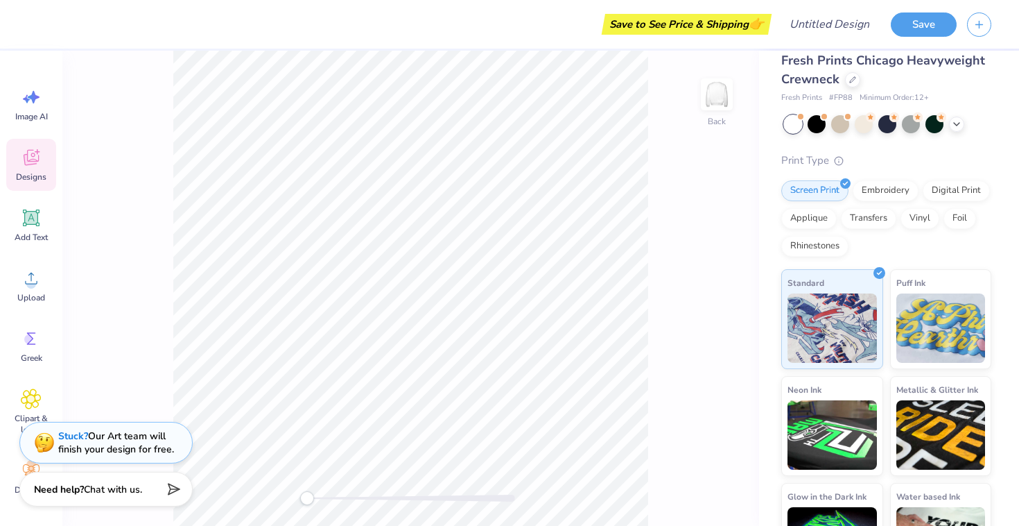
click at [35, 162] on icon at bounding box center [31, 157] width 21 height 21
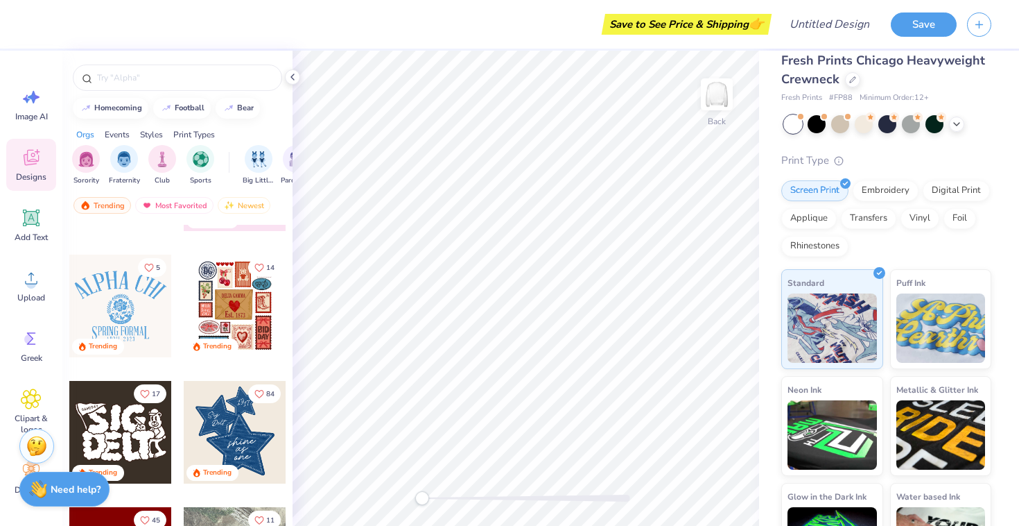
scroll to position [236, 0]
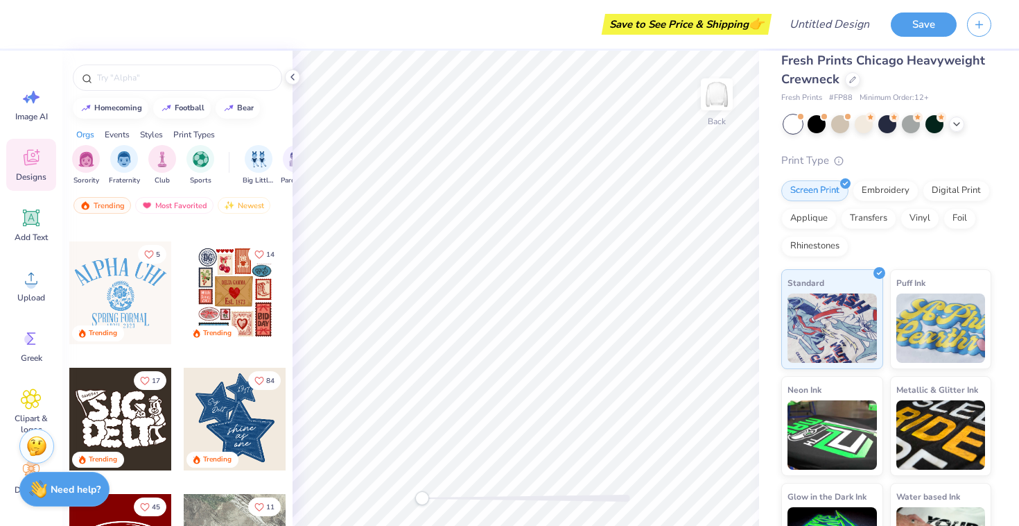
click at [119, 287] on div at bounding box center [120, 292] width 103 height 103
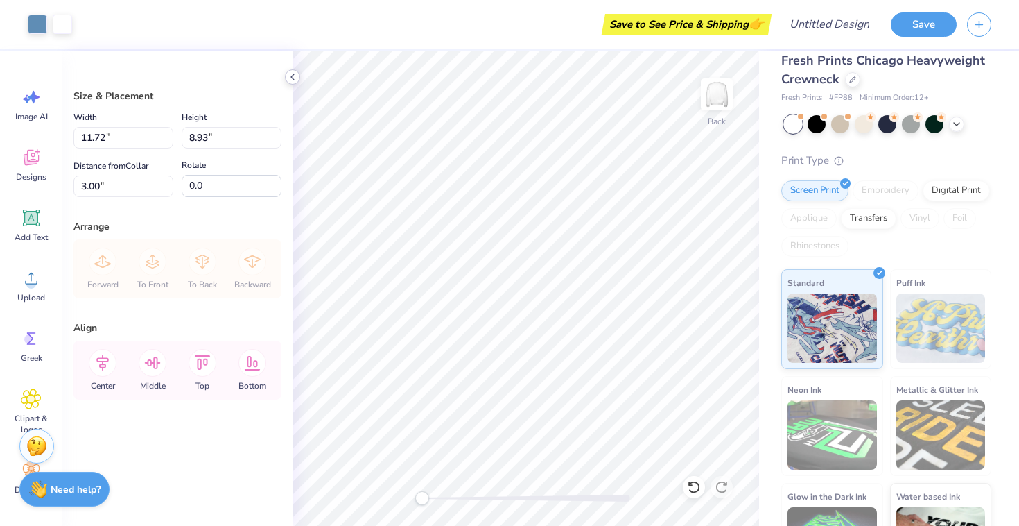
click at [295, 79] on icon at bounding box center [292, 76] width 11 height 11
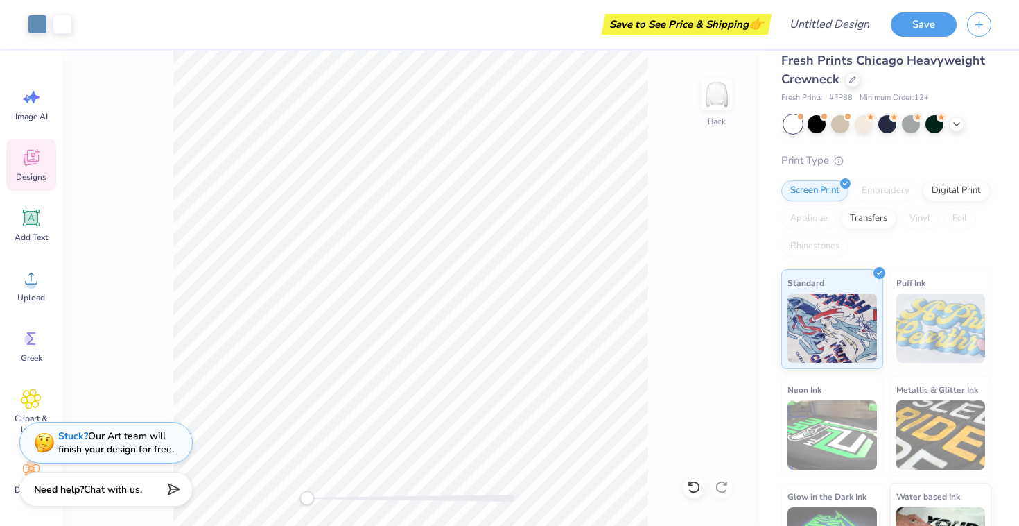
click at [26, 146] on div "Designs" at bounding box center [31, 165] width 50 height 52
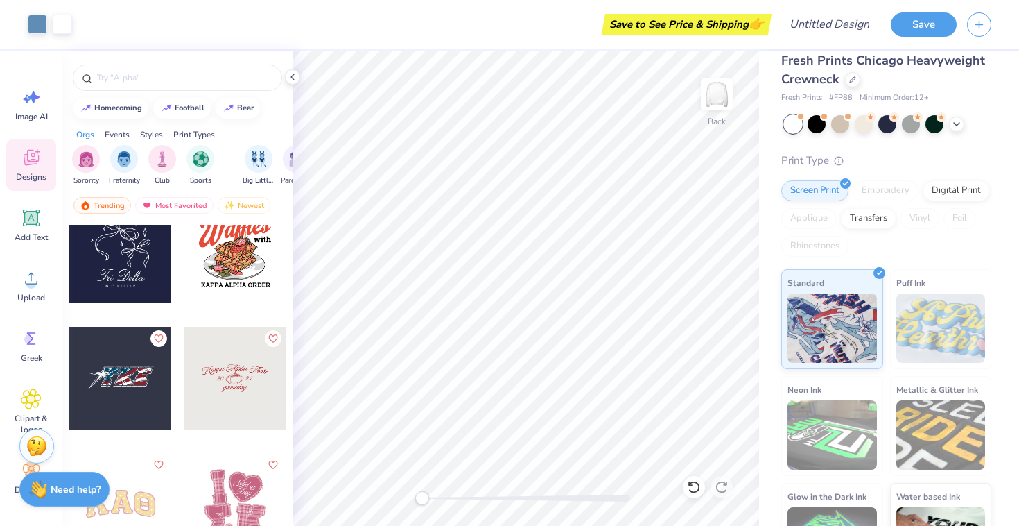
scroll to position [7486, 0]
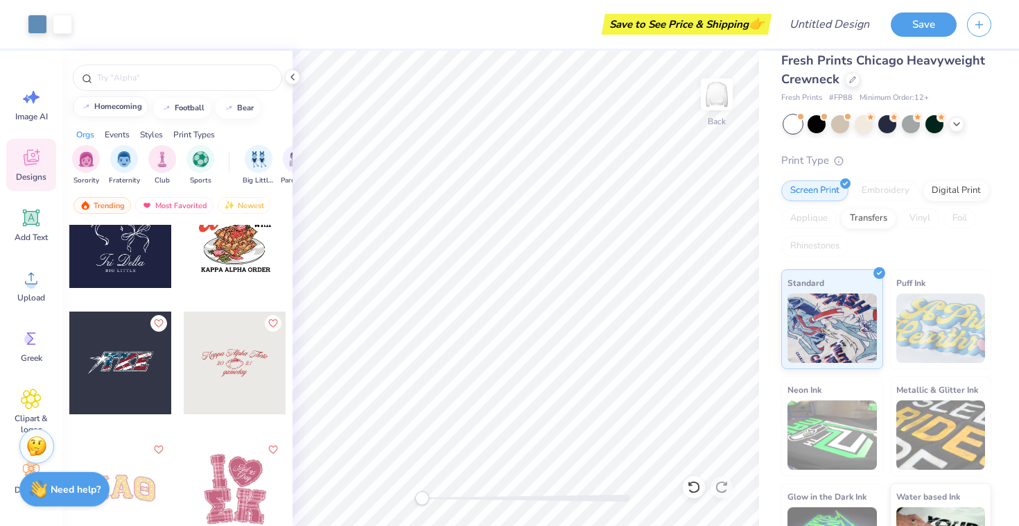
click at [128, 112] on button "homecoming" at bounding box center [111, 106] width 76 height 21
type input "homecoming"
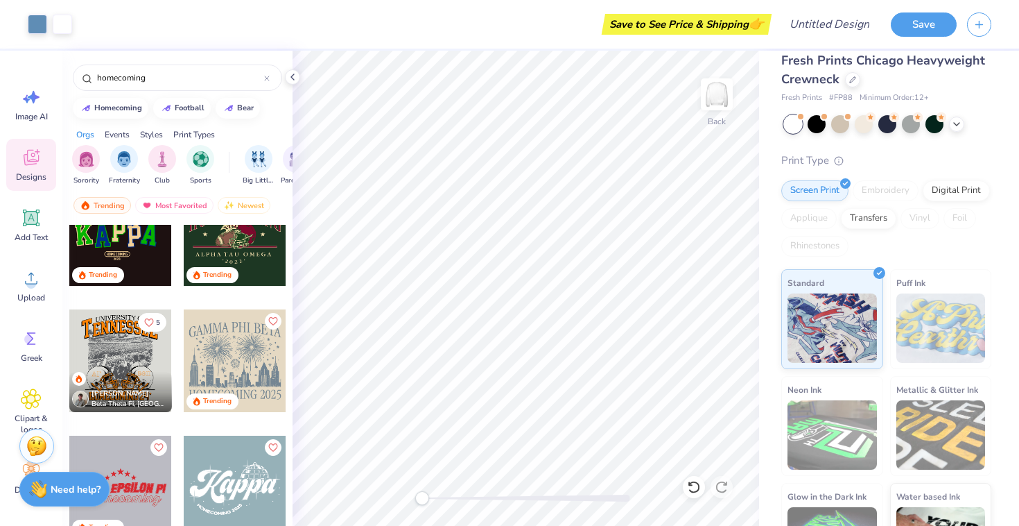
scroll to position [0, 0]
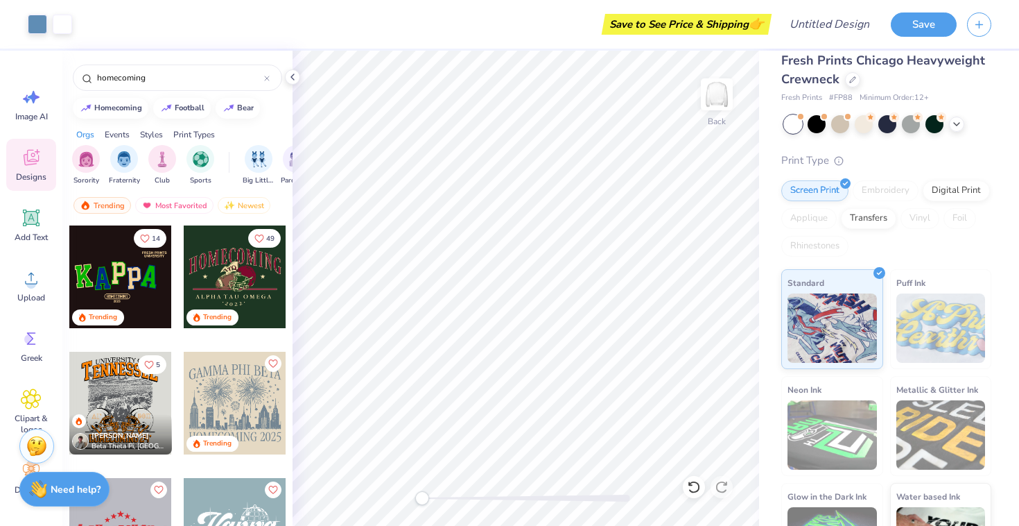
click at [241, 278] on div at bounding box center [235, 276] width 103 height 103
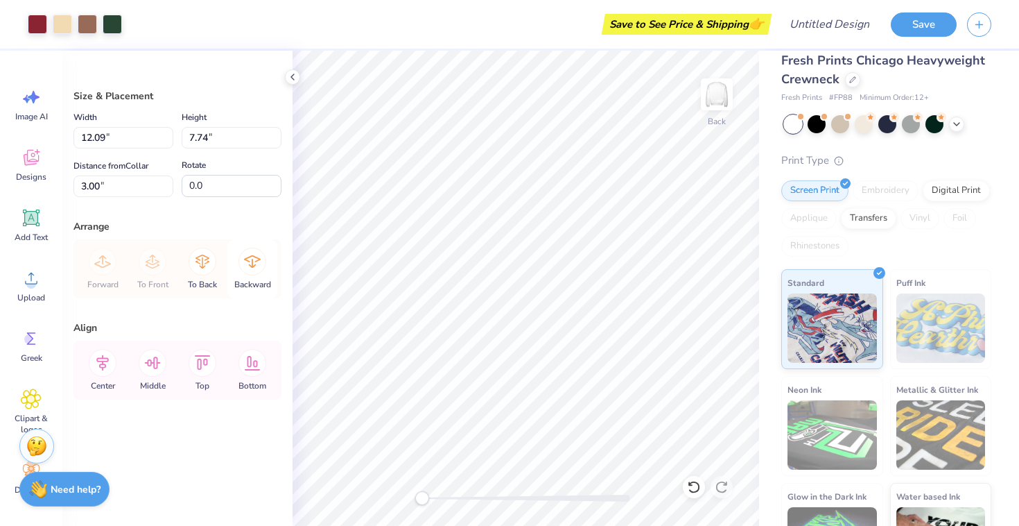
type input "11.72"
type input "8.93"
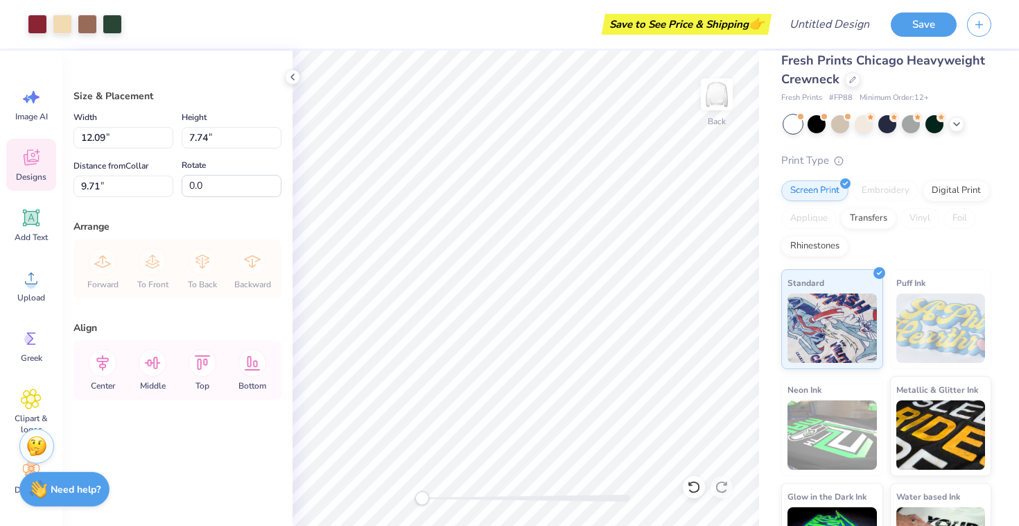
click at [33, 170] on div "Designs" at bounding box center [31, 165] width 50 height 52
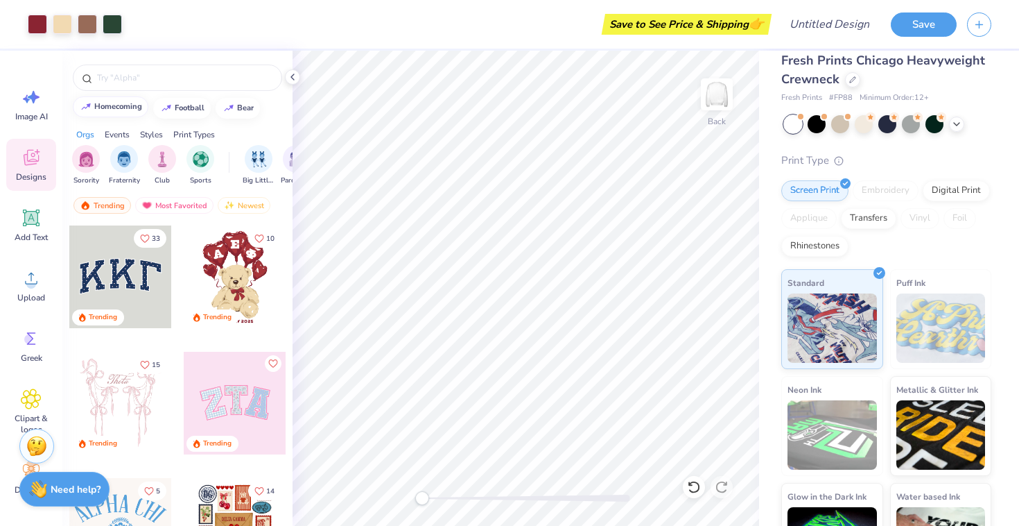
click at [103, 110] on div "homecoming" at bounding box center [118, 107] width 48 height 8
type input "homecoming"
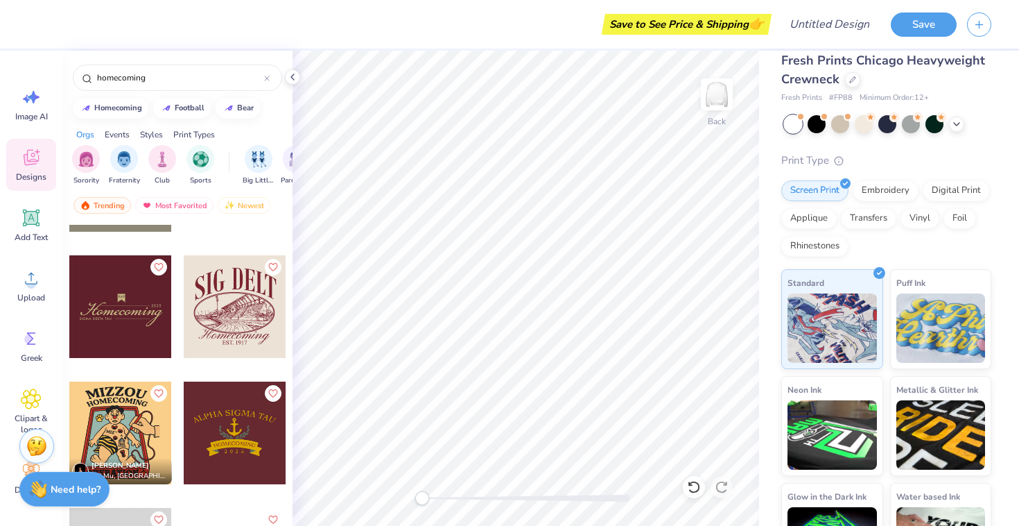
scroll to position [1866, 0]
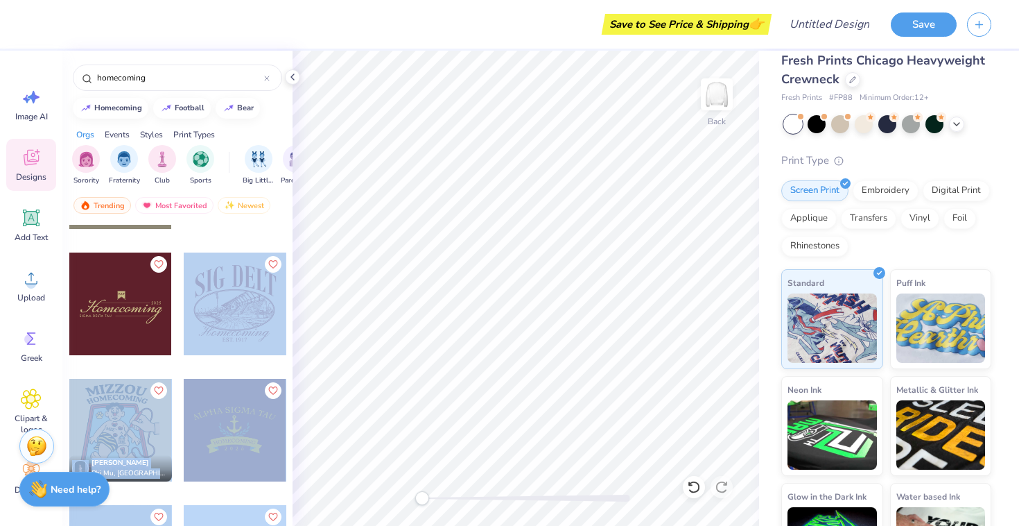
click at [492, 259] on div "Save to See Price & Shipping 👉 Design Title Save Image AI Designs Add Text Uplo…" at bounding box center [509, 263] width 1019 height 526
click at [266, 309] on div at bounding box center [235, 303] width 103 height 103
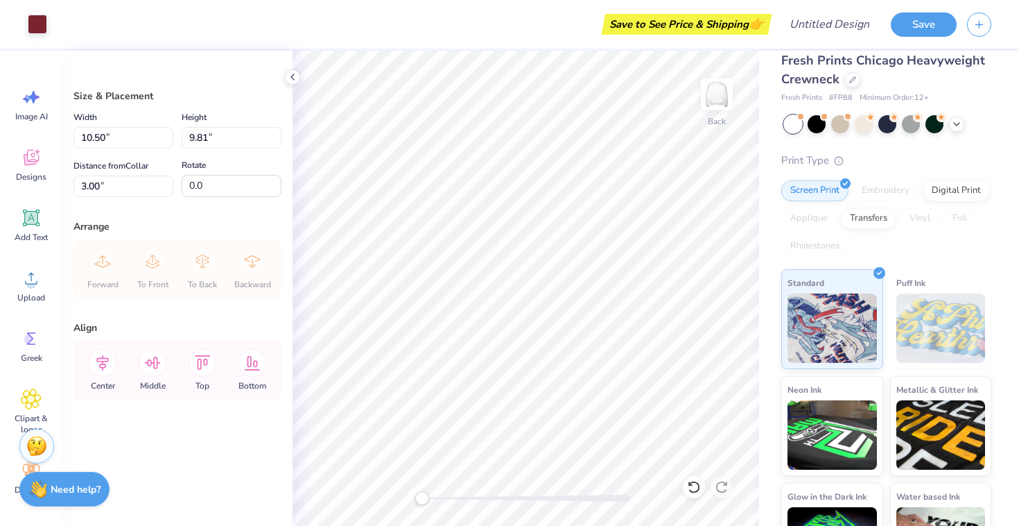
type input "11.59"
type input "10.83"
type input "1.97"
click at [37, 162] on icon at bounding box center [30, 159] width 13 height 11
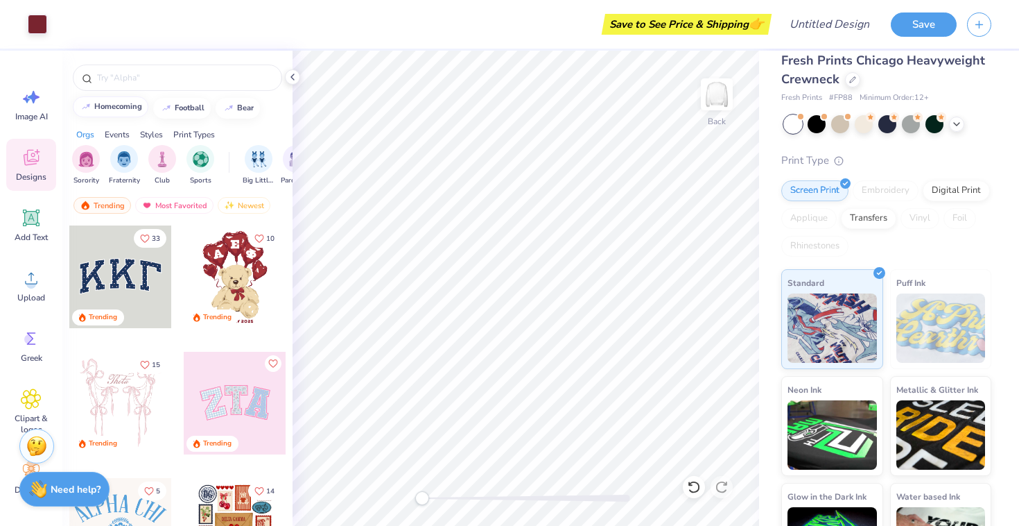
click at [133, 114] on button "homecoming" at bounding box center [111, 106] width 76 height 21
type input "homecoming"
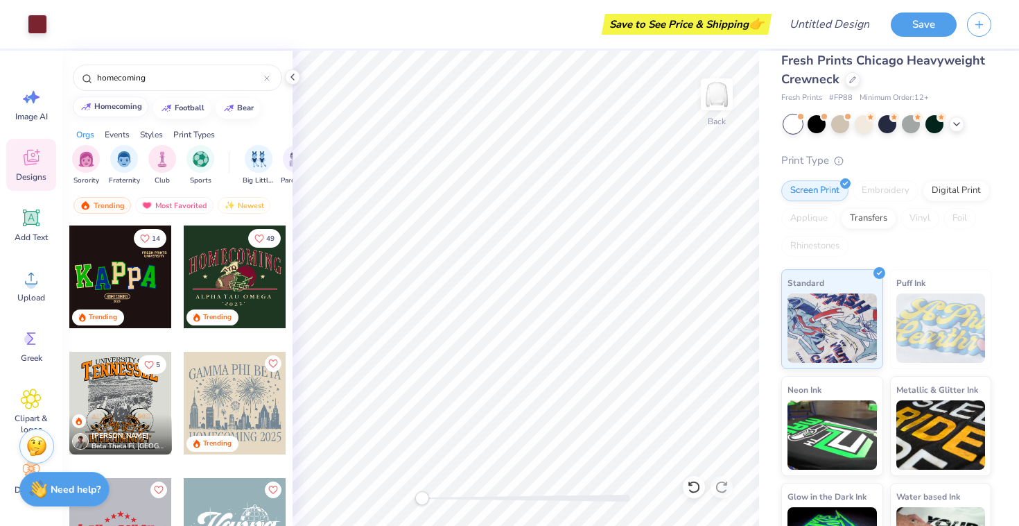
click at [123, 105] on div "homecoming" at bounding box center [118, 107] width 48 height 8
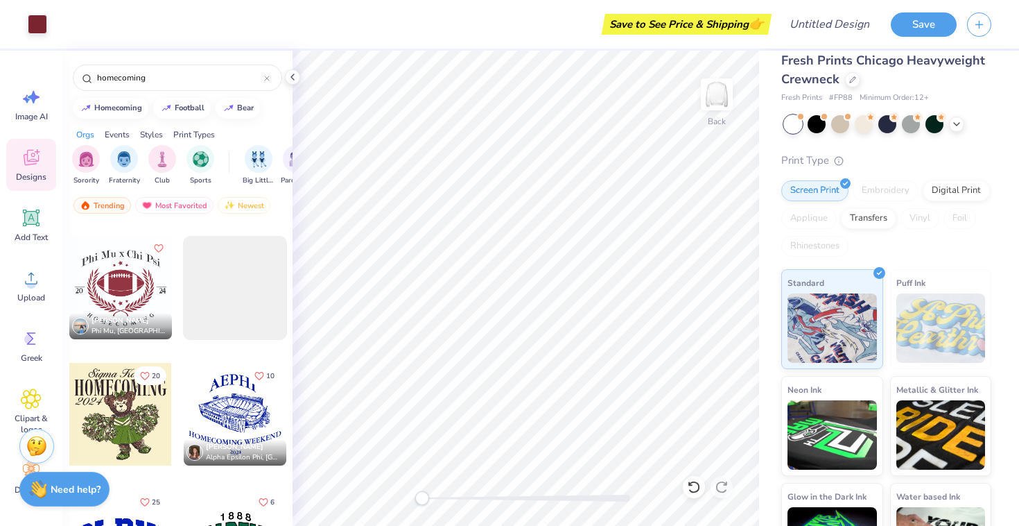
scroll to position [5674, 0]
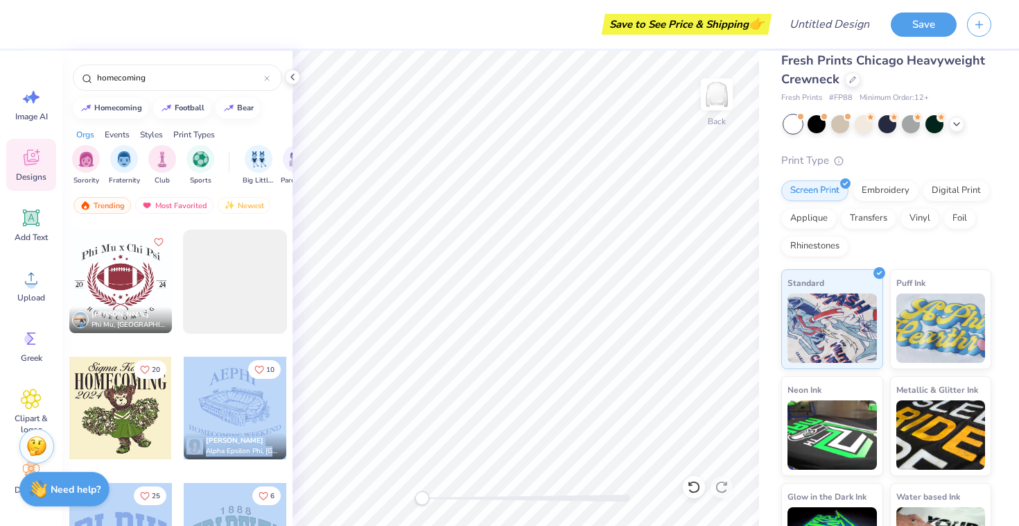
click at [470, 270] on div "Save to See Price & Shipping 👉 Design Title Save Image AI Designs Add Text Uplo…" at bounding box center [509, 263] width 1019 height 526
click at [250, 394] on div at bounding box center [235, 407] width 103 height 103
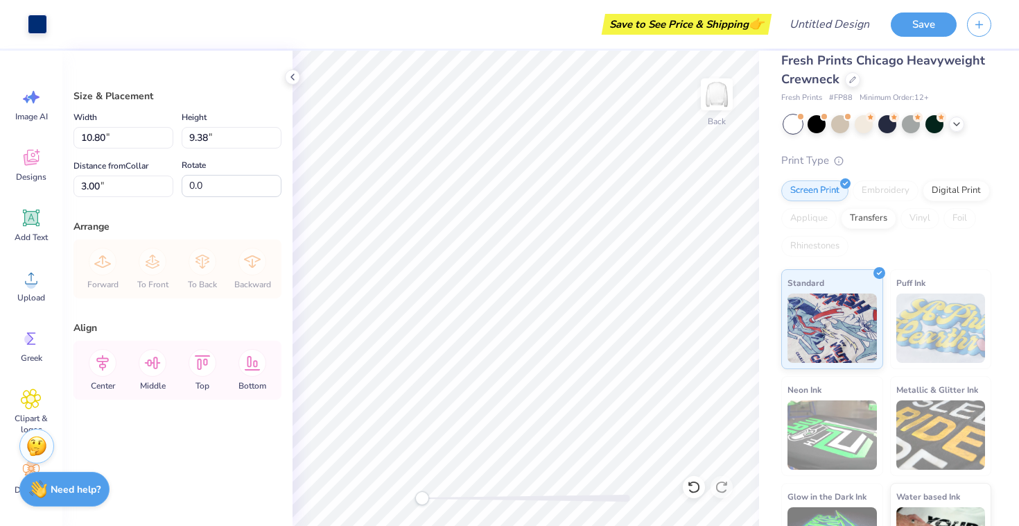
type input "12.90"
type input "11.20"
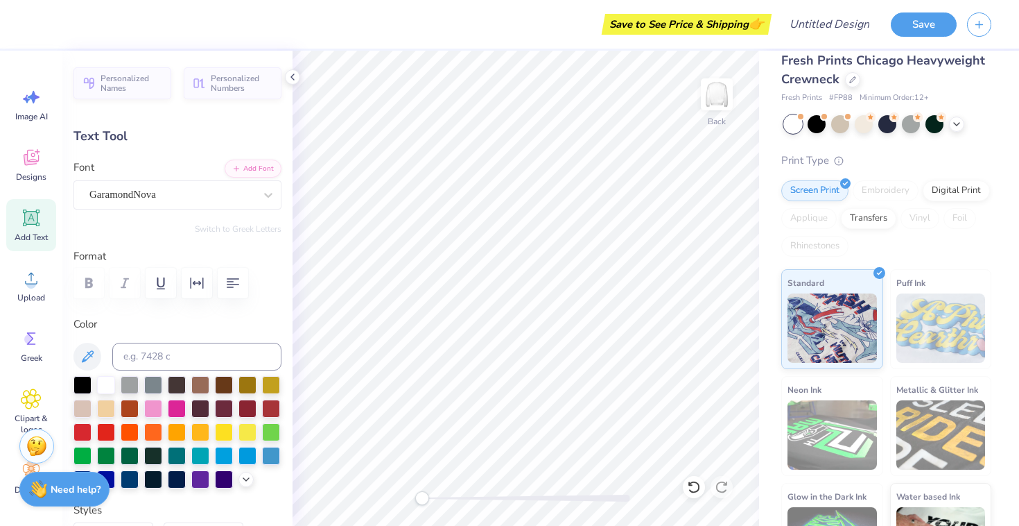
type input "14.85"
type input "2.33"
type input "12.07"
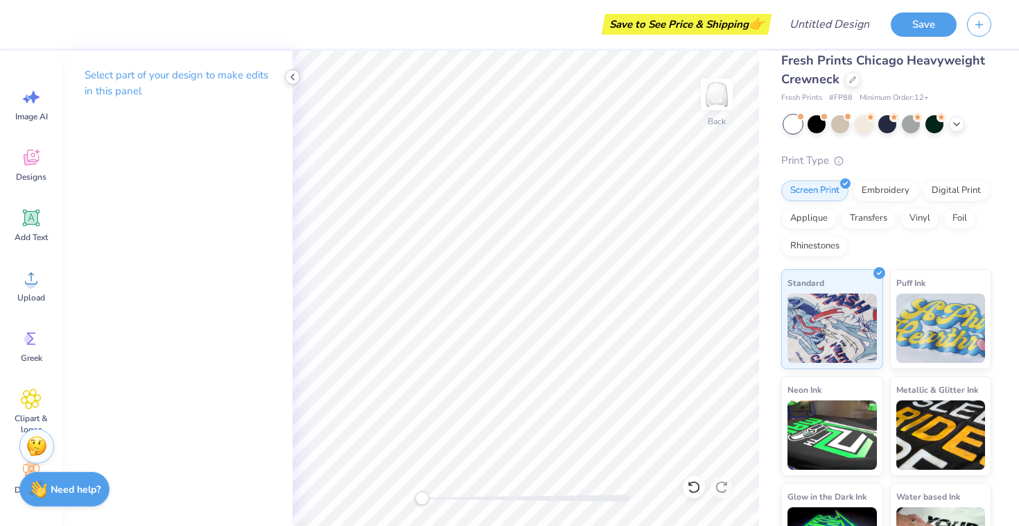
click at [288, 78] on icon at bounding box center [292, 76] width 11 height 11
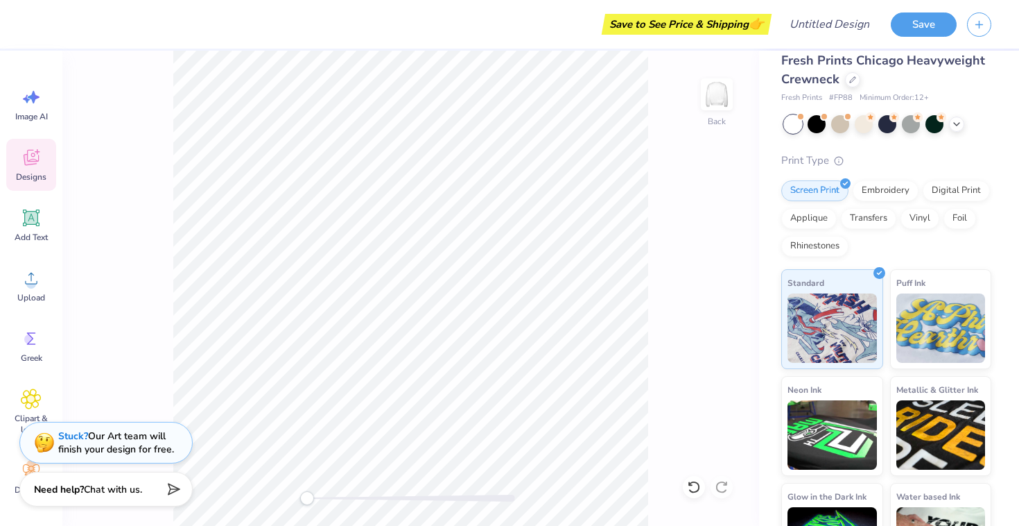
click at [48, 162] on div "Designs" at bounding box center [31, 165] width 50 height 52
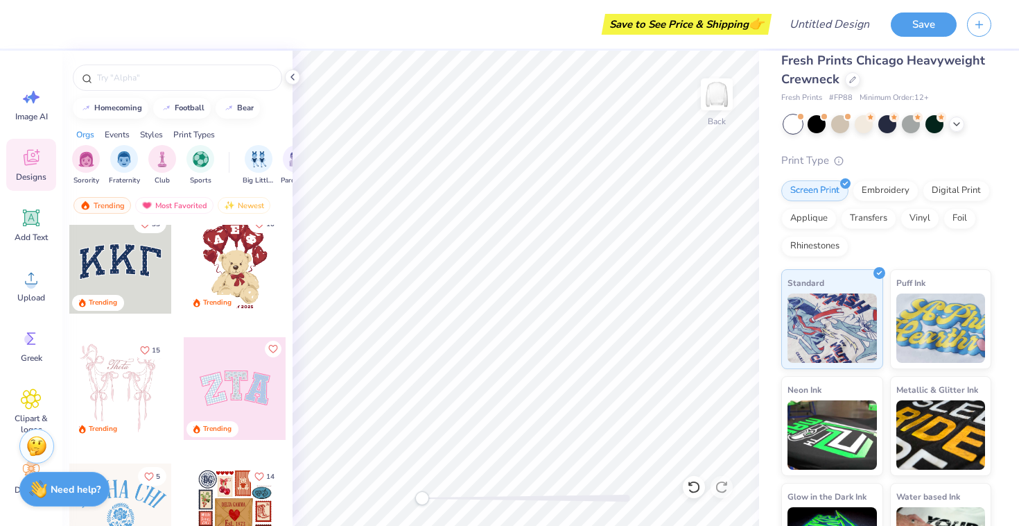
scroll to position [16, 0]
click at [108, 108] on div "homecoming" at bounding box center [118, 107] width 48 height 8
type input "homecoming"
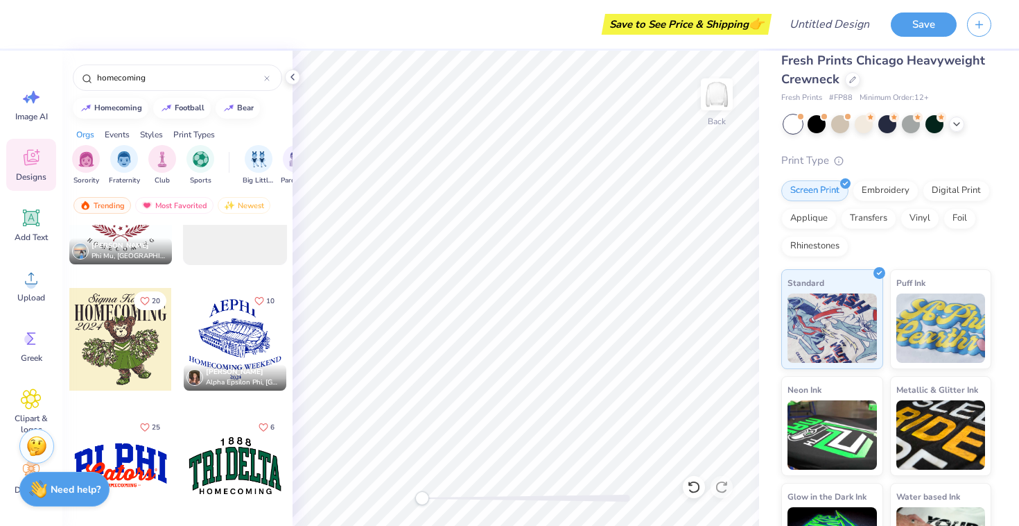
scroll to position [5746, 0]
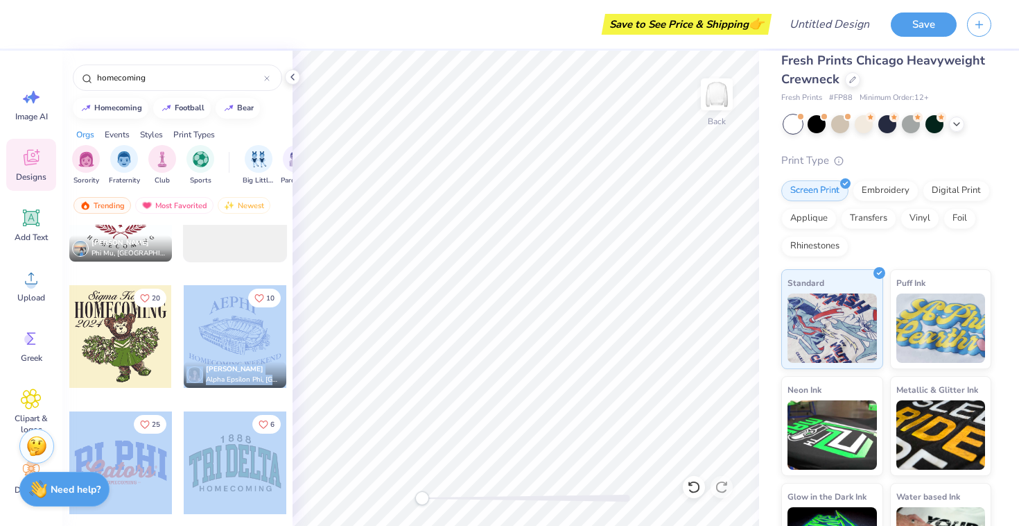
click at [467, 251] on div "Save to See Price & Shipping 👉 Design Title Save Image AI Designs Add Text Uplo…" at bounding box center [509, 263] width 1019 height 526
click at [228, 369] on span "[PERSON_NAME]" at bounding box center [235, 369] width 58 height 10
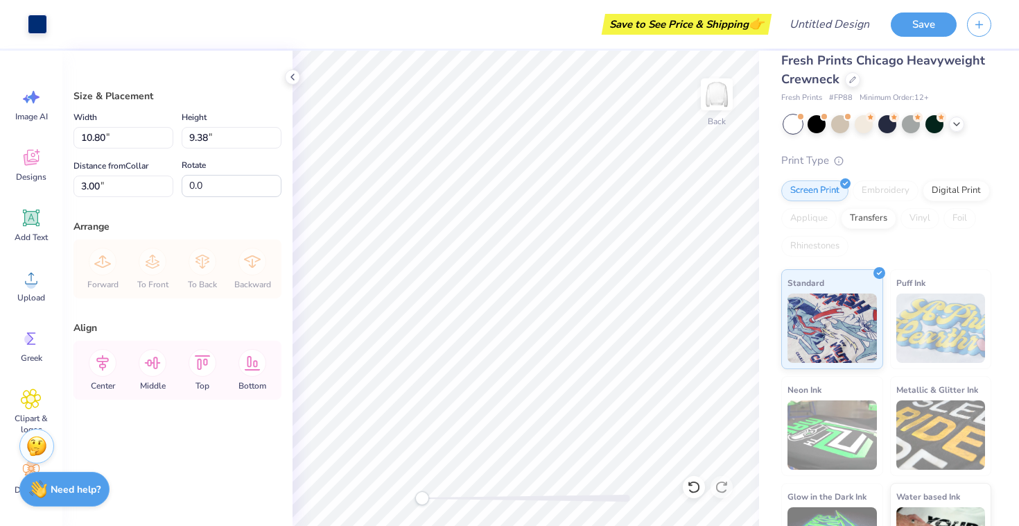
type input "14.54"
type input "12.62"
type input "3.61"
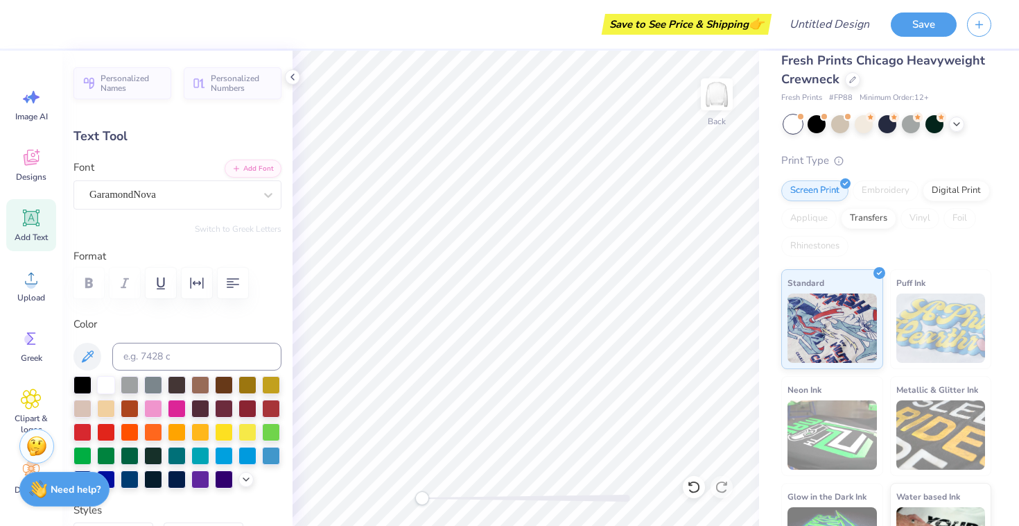
type textarea "AEPI"
type textarea "HOMECOMING"
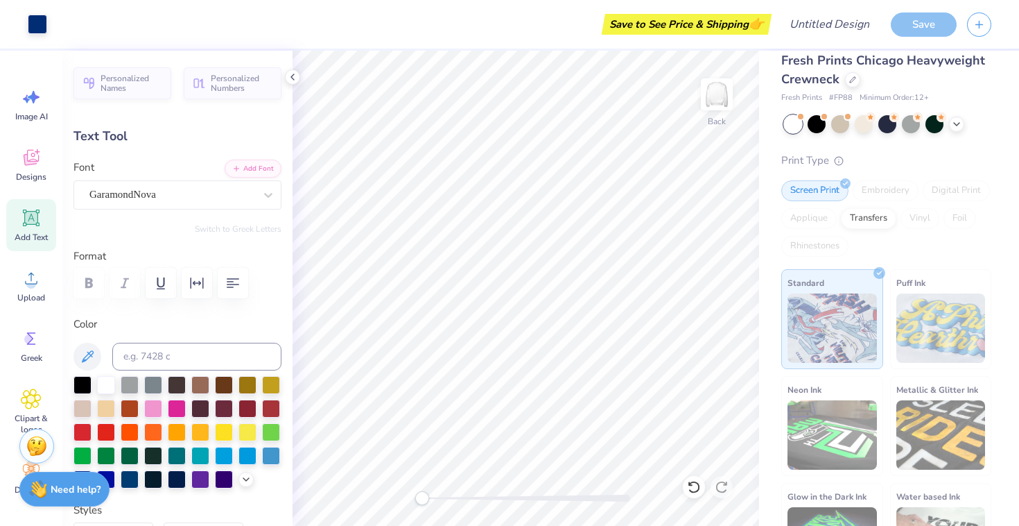
type input "17.05"
type input "4.40"
type input "3.17"
type input "15.00"
type input "3.87"
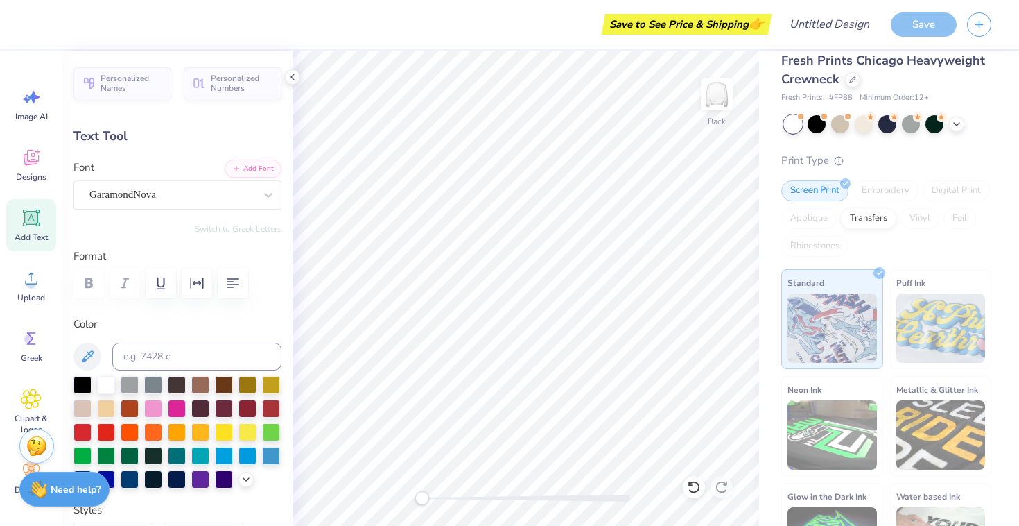
type input "3.27"
type textarea "2025"
type input "4.53"
type input "2.09"
type input "5.29"
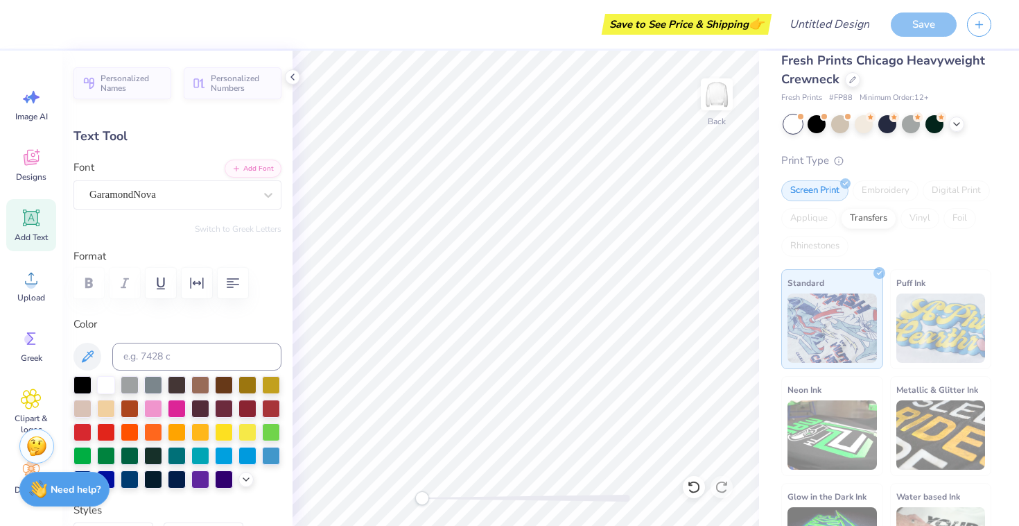
type input "17.05"
type input "4.40"
type input "3.00"
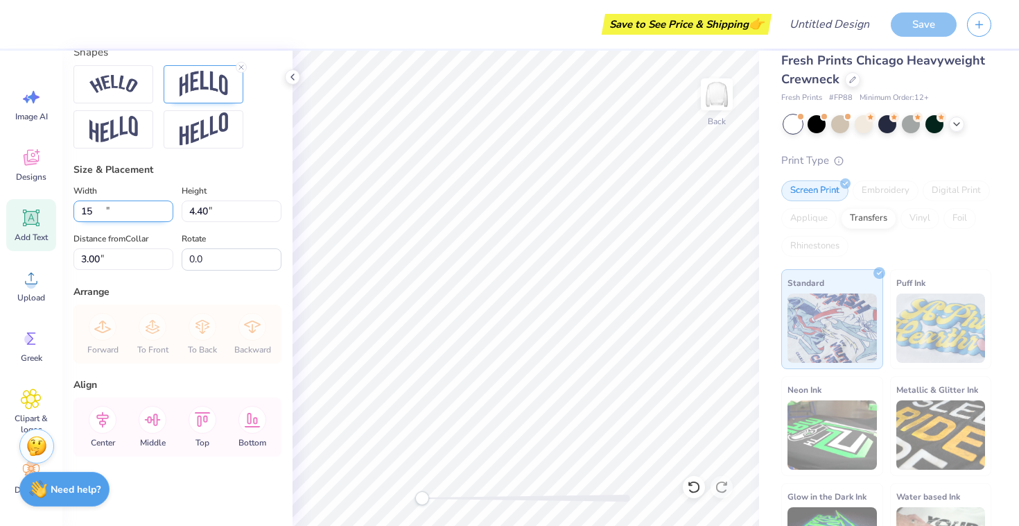
scroll to position [620, 0]
click at [169, 217] on input "15" at bounding box center [124, 210] width 100 height 21
click at [168, 215] on input "14.99" at bounding box center [124, 210] width 100 height 21
click at [168, 215] on input "14.98" at bounding box center [124, 210] width 100 height 21
click at [168, 215] on input "14.97" at bounding box center [124, 210] width 100 height 21
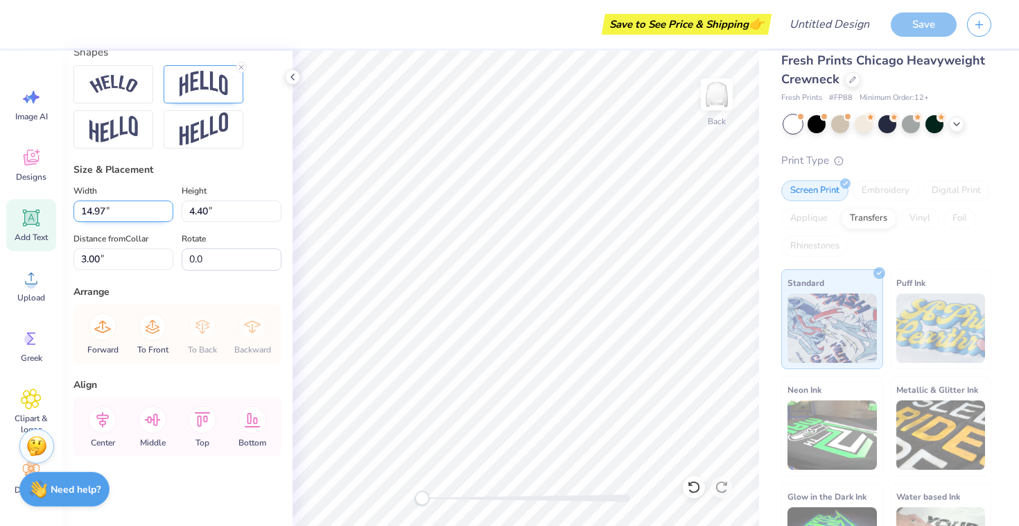
type input "14.96"
click at [166, 214] on input "14.96" at bounding box center [124, 210] width 100 height 21
click at [275, 215] on input "4.39" at bounding box center [232, 210] width 100 height 21
type input "4.38"
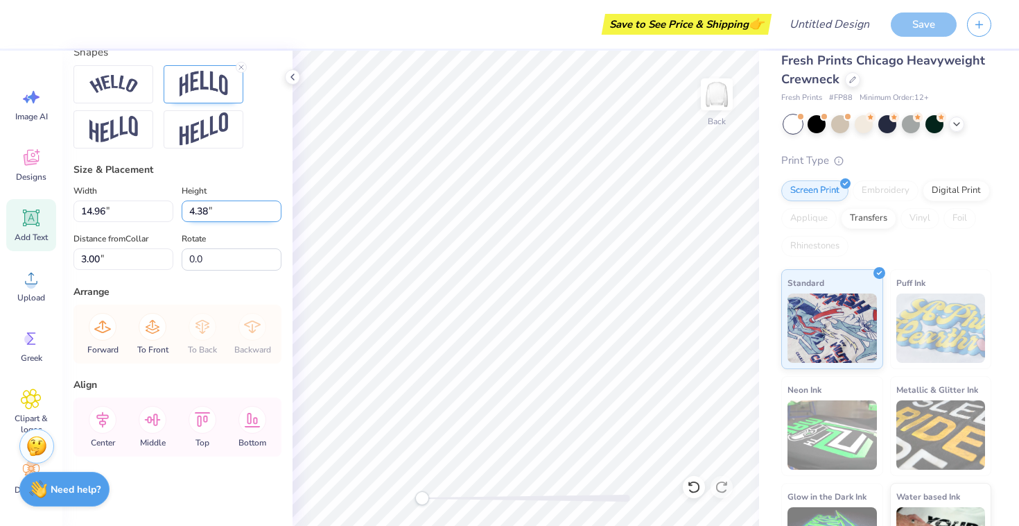
type input "3.27"
click at [275, 215] on input "4.38" at bounding box center [232, 210] width 100 height 21
click at [275, 215] on input "4.37" at bounding box center [232, 210] width 100 height 21
click at [275, 215] on input "4.36" at bounding box center [232, 210] width 100 height 21
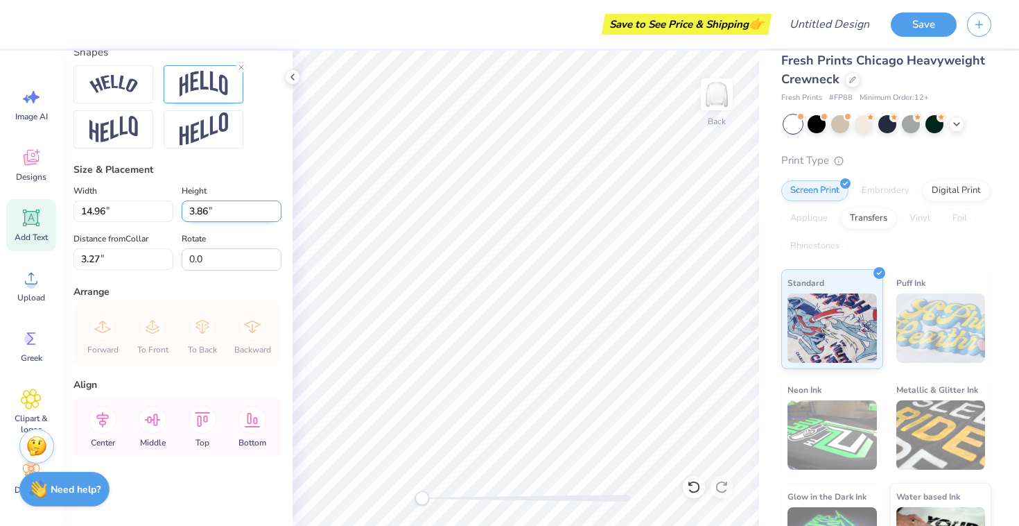
type input "3.87"
click at [275, 208] on input "3.87" at bounding box center [232, 210] width 100 height 21
type input "2.07"
click at [275, 208] on input "3.88" at bounding box center [232, 210] width 100 height 21
type input "3.86"
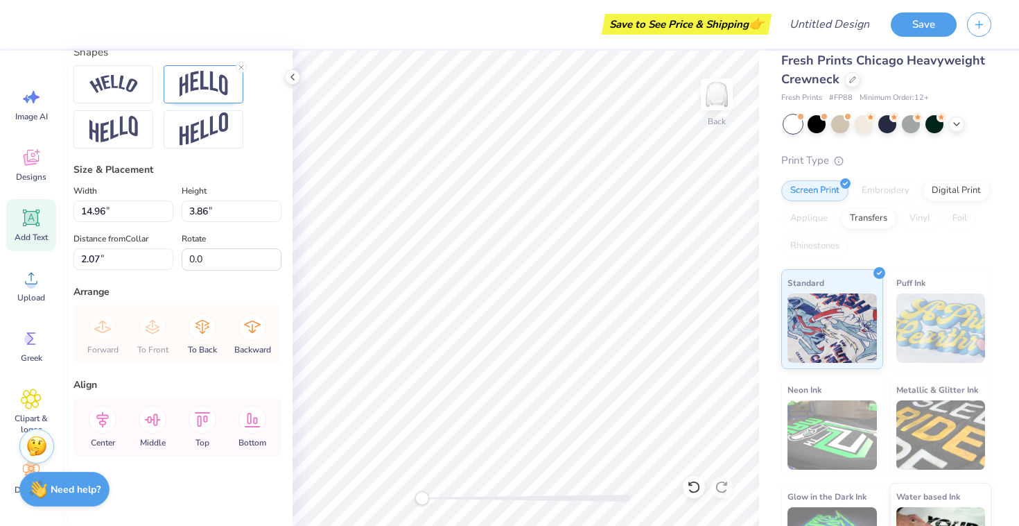
type input "4.53"
type input "2.09"
type input "4.88"
type input "14.54"
type input "2.28"
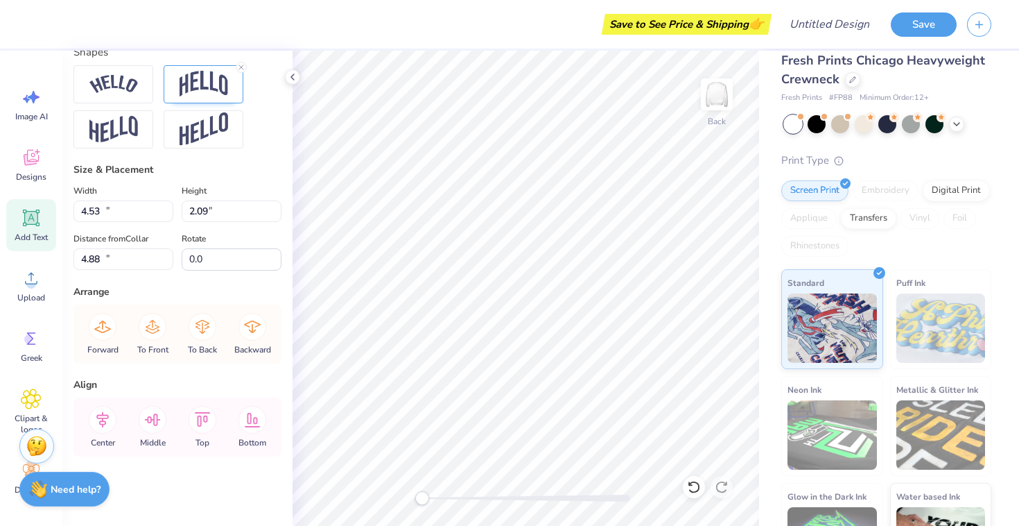
type input "12.83"
type textarea "DELTA GAMMA X FIJI"
type input "4.53"
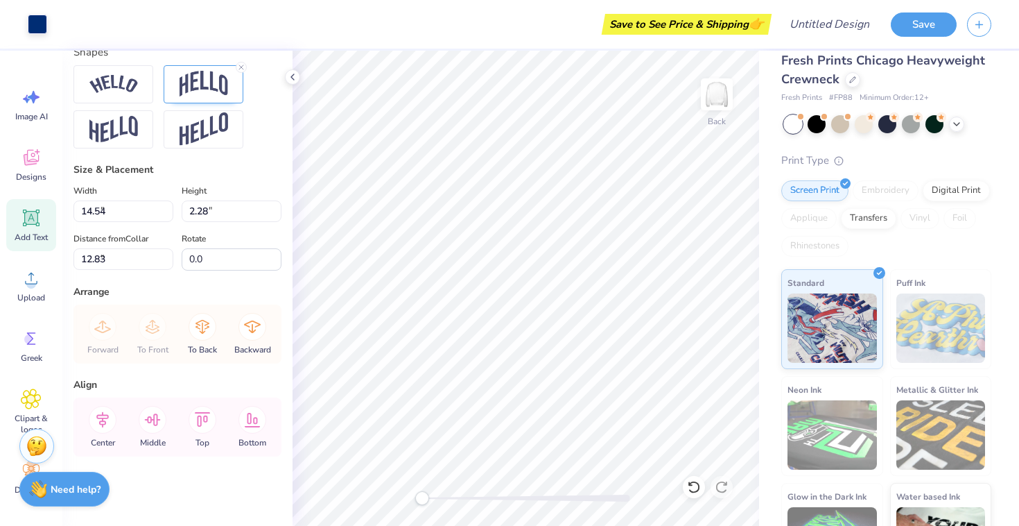
type input "2.09"
type input "4.47"
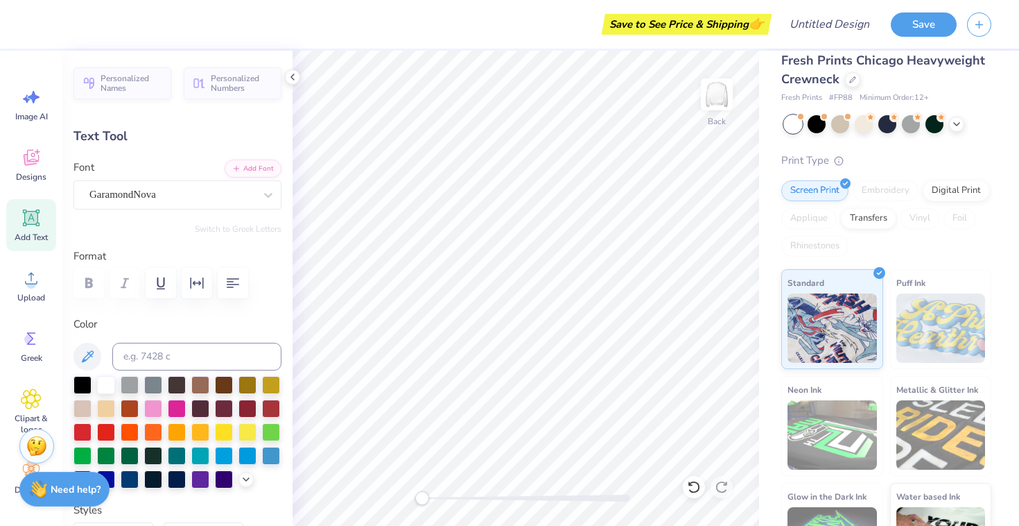
type input "11.52"
type input "1.96"
type input "12.98"
type input "1.74"
type input "0.76"
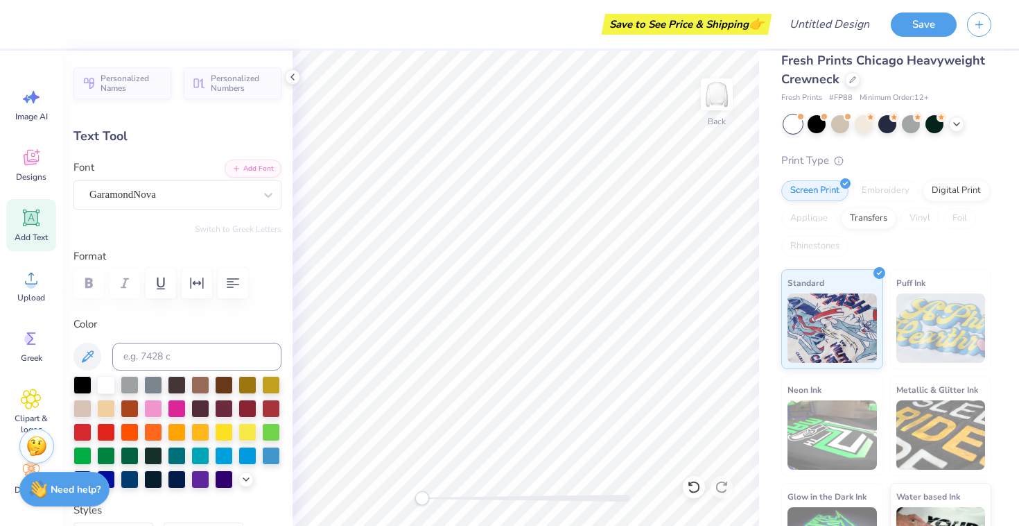
type input "15.81"
type input "11.52"
type input "1.96"
type input "11.99"
click at [205, 482] on div at bounding box center [200, 478] width 18 height 18
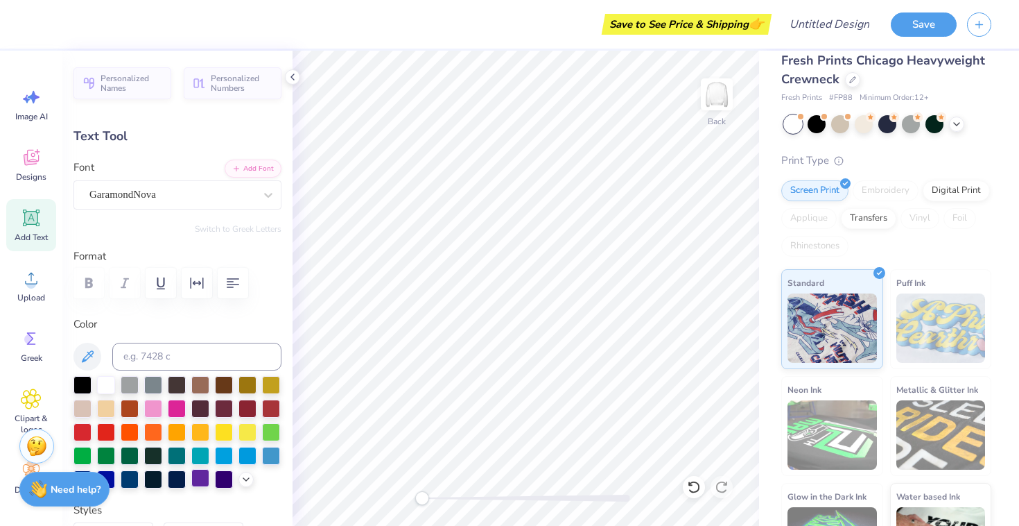
type input "14.96"
type input "3.86"
type input "4.10"
click at [200, 486] on div at bounding box center [200, 478] width 18 height 18
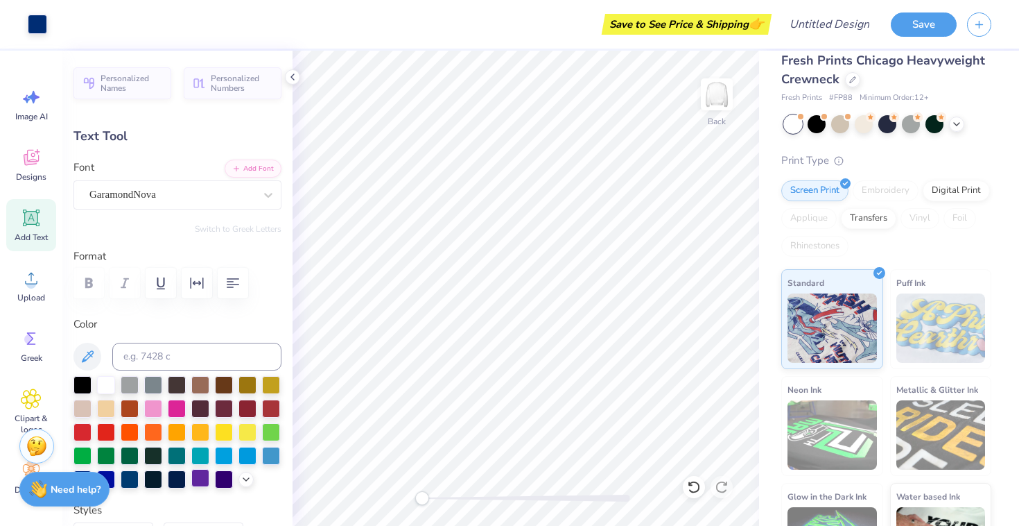
type input "1.74"
type input "0.76"
click at [198, 485] on div at bounding box center [200, 478] width 18 height 18
type input "14.91"
type textarea "2025"
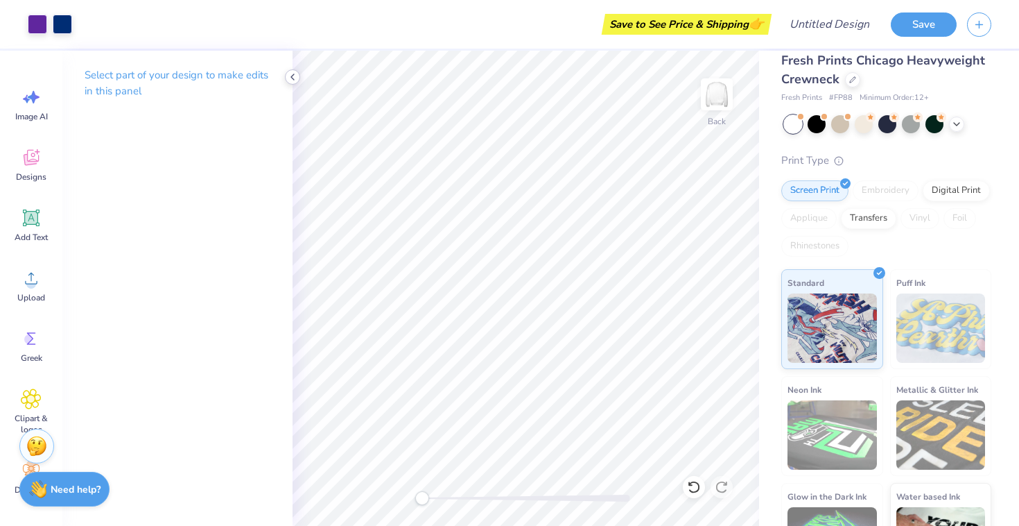
click at [292, 80] on icon at bounding box center [292, 76] width 11 height 11
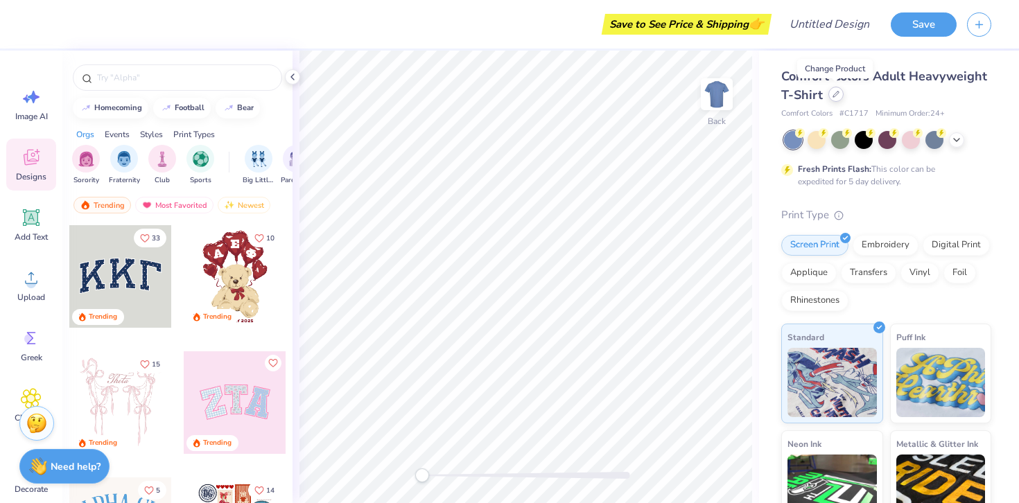
click at [838, 96] on icon at bounding box center [836, 94] width 7 height 7
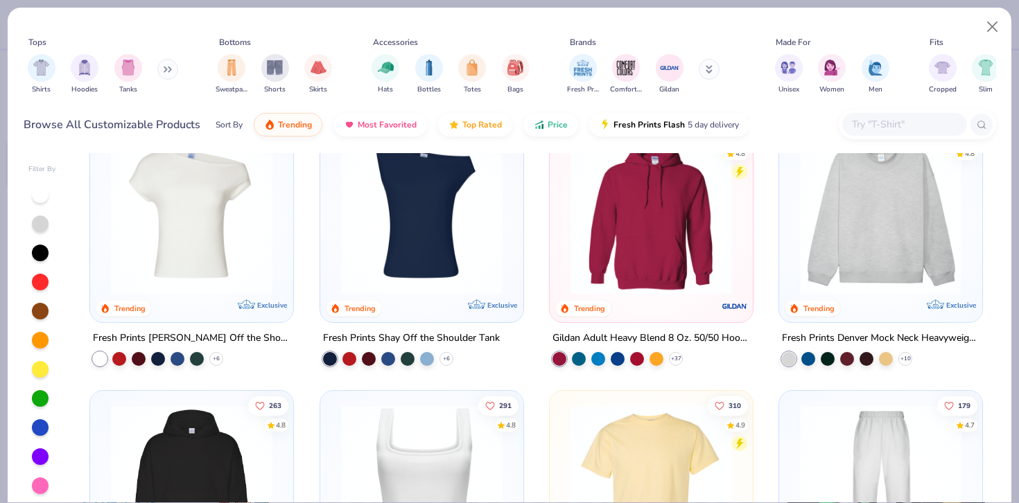
scroll to position [46, 0]
